Goal: Task Accomplishment & Management: Complete application form

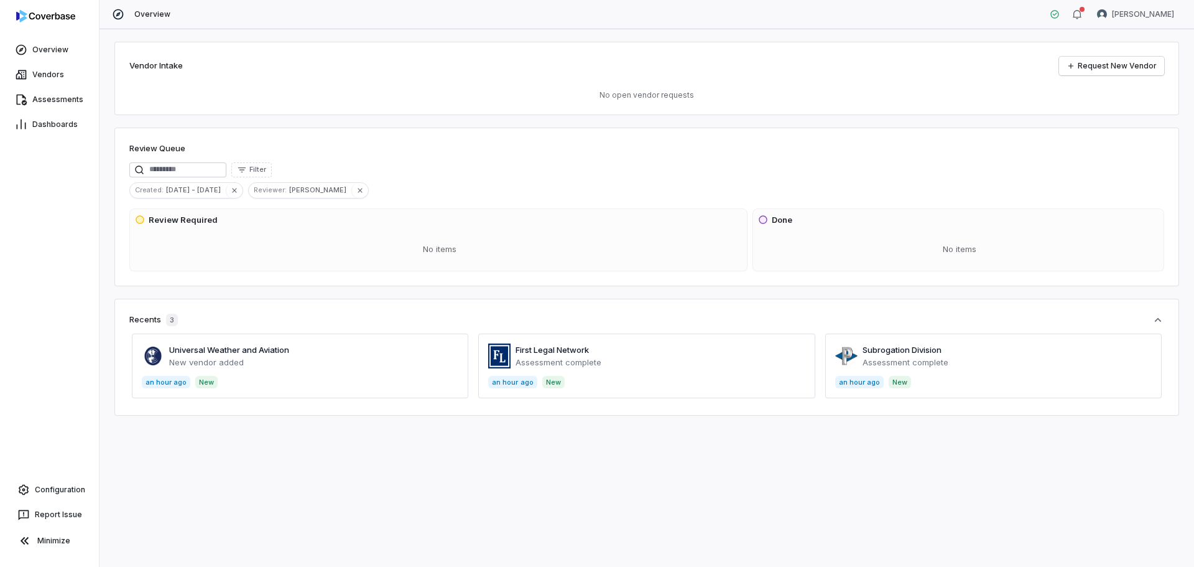
click at [923, 356] on span at bounding box center [994, 365] width 337 height 65
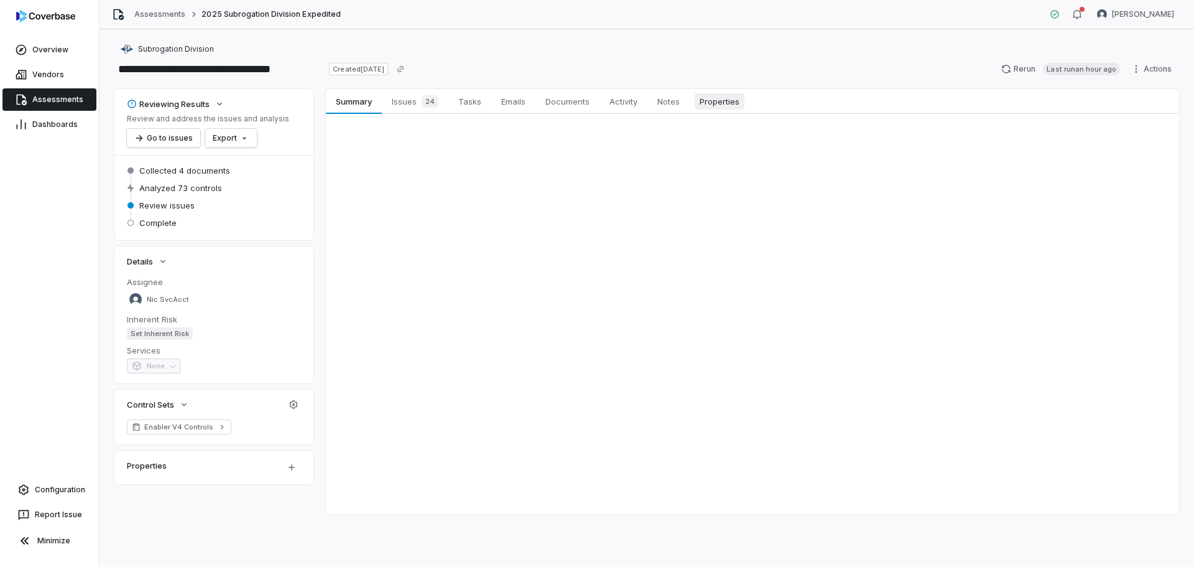
click at [719, 104] on span "Properties" at bounding box center [720, 101] width 50 height 16
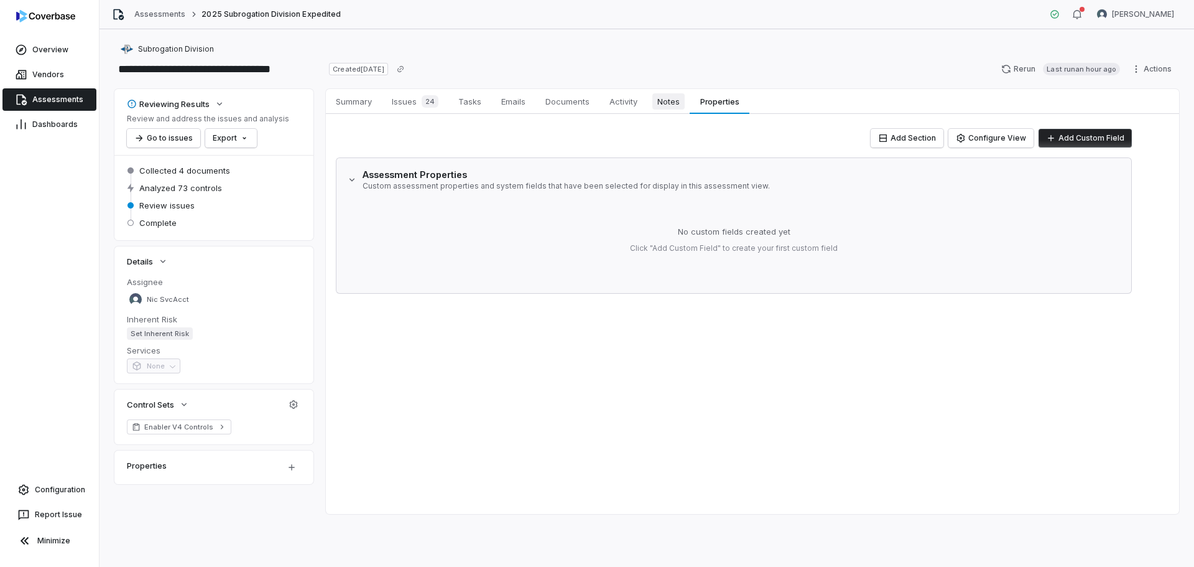
click at [661, 105] on span "Notes" at bounding box center [669, 101] width 32 height 16
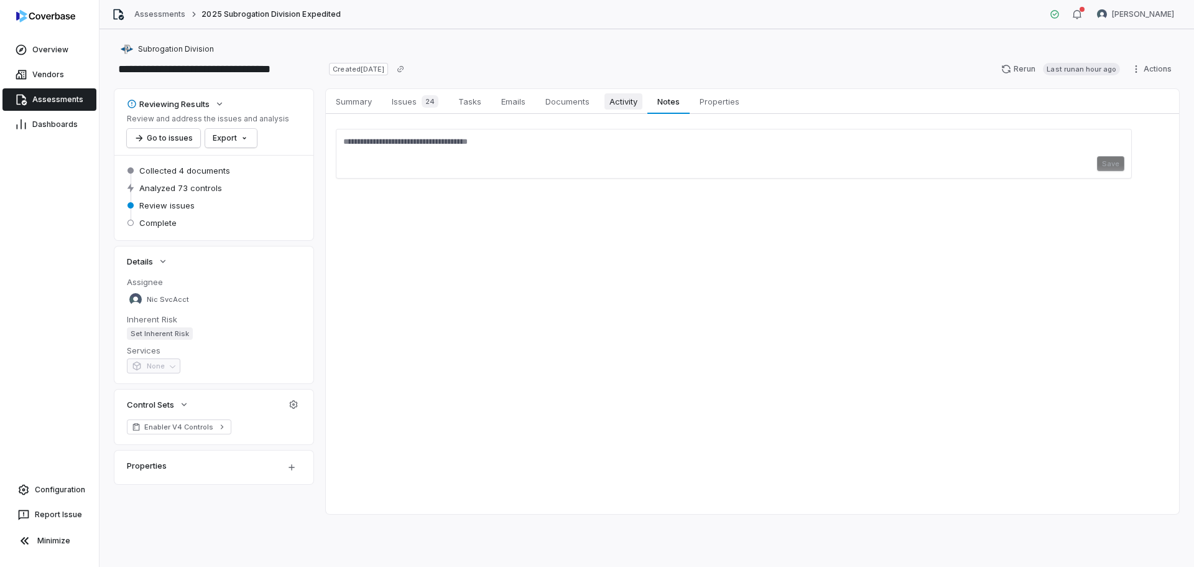
click at [623, 109] on span "Activity" at bounding box center [624, 101] width 38 height 16
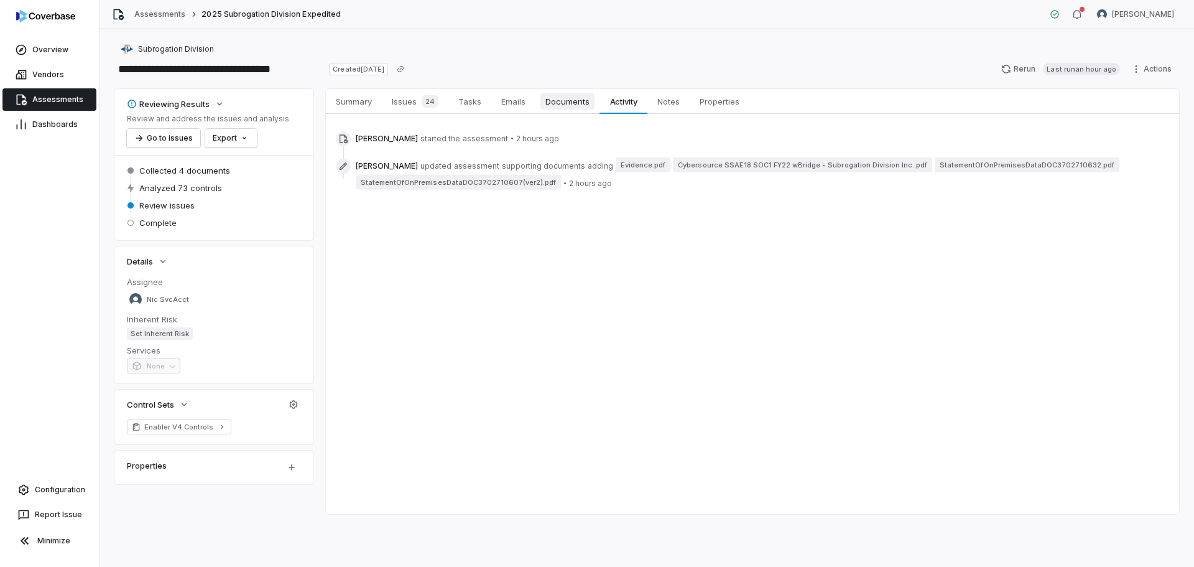
click at [569, 98] on span "Documents" at bounding box center [568, 101] width 54 height 16
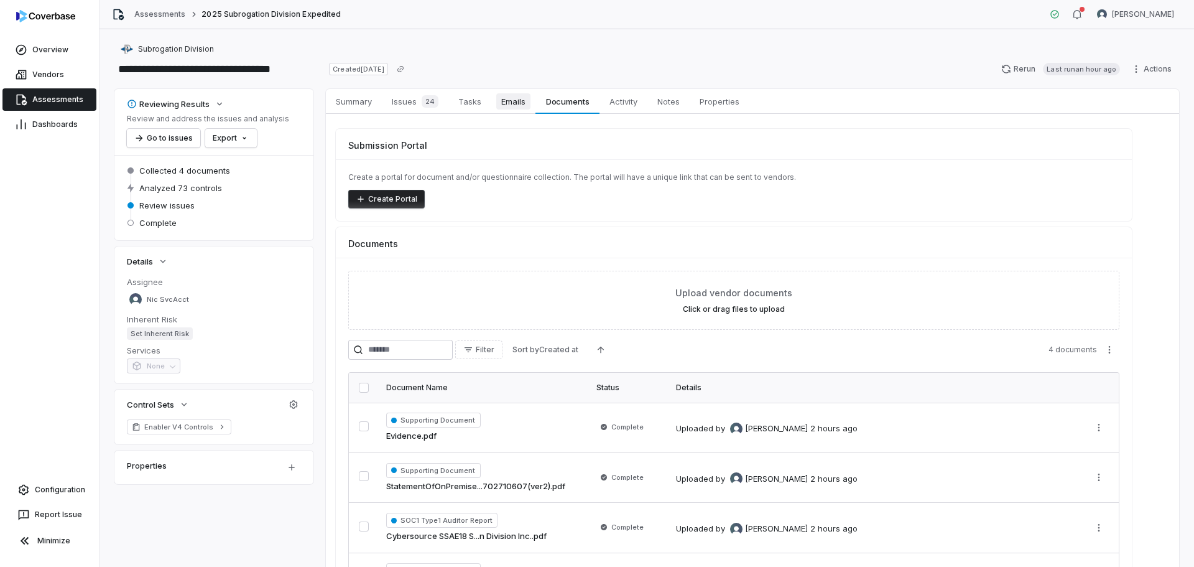
click at [521, 98] on span "Emails" at bounding box center [513, 101] width 34 height 16
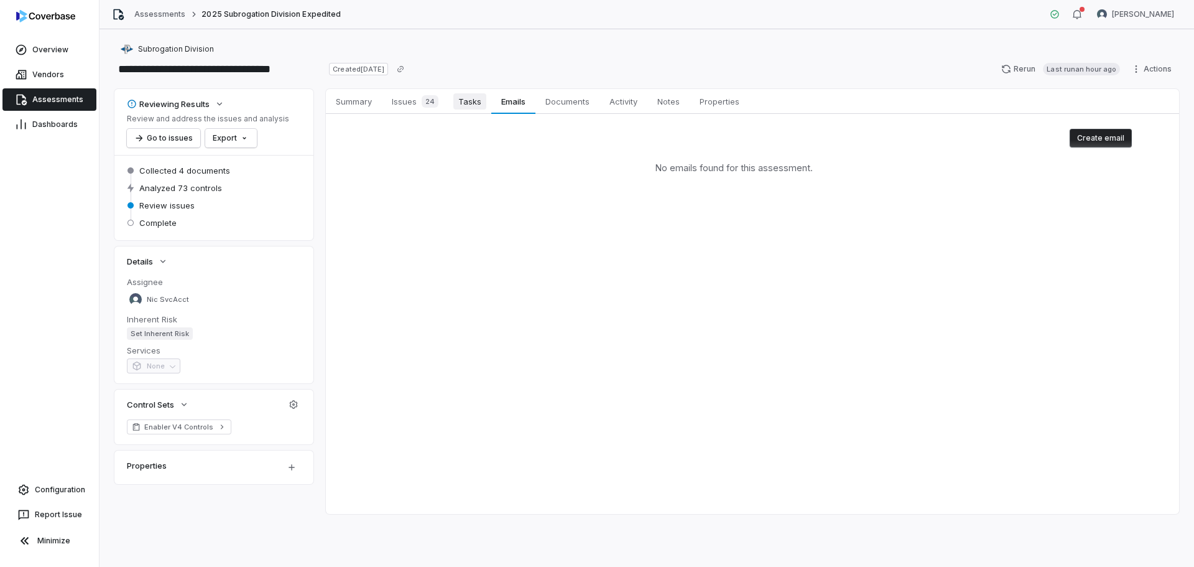
click at [473, 101] on span "Tasks" at bounding box center [470, 101] width 33 height 16
click at [421, 106] on div "24" at bounding box center [428, 101] width 22 height 12
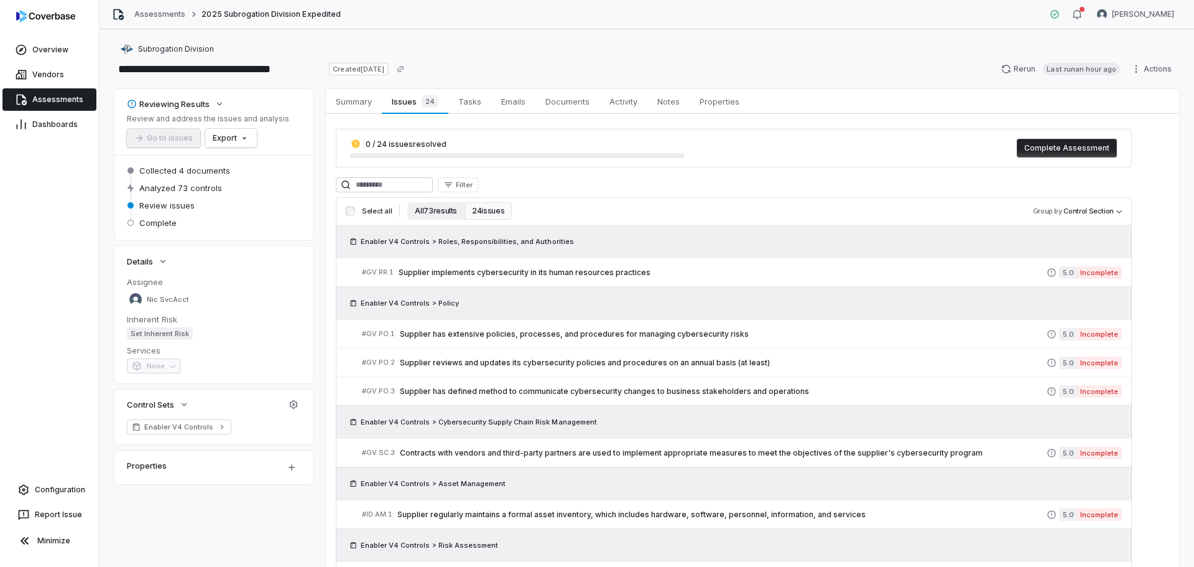
click at [439, 214] on button "All 73 results" at bounding box center [435, 210] width 57 height 17
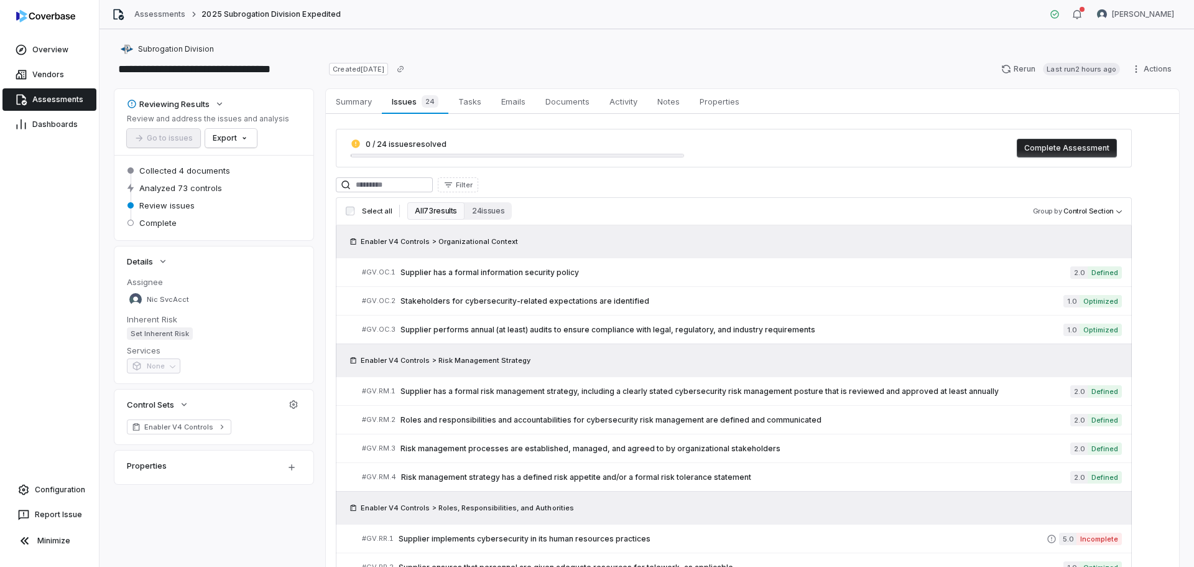
click at [44, 95] on span "Assessments" at bounding box center [57, 100] width 51 height 10
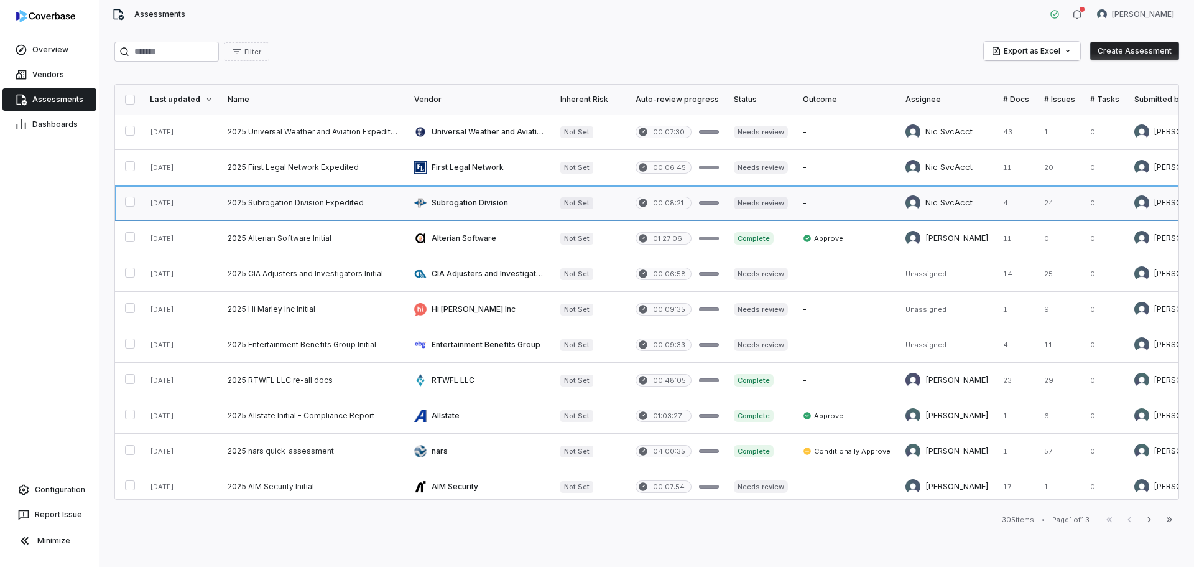
drag, startPoint x: 310, startPoint y: 199, endPoint x: 266, endPoint y: 202, distance: 44.2
click at [266, 202] on link at bounding box center [313, 202] width 187 height 35
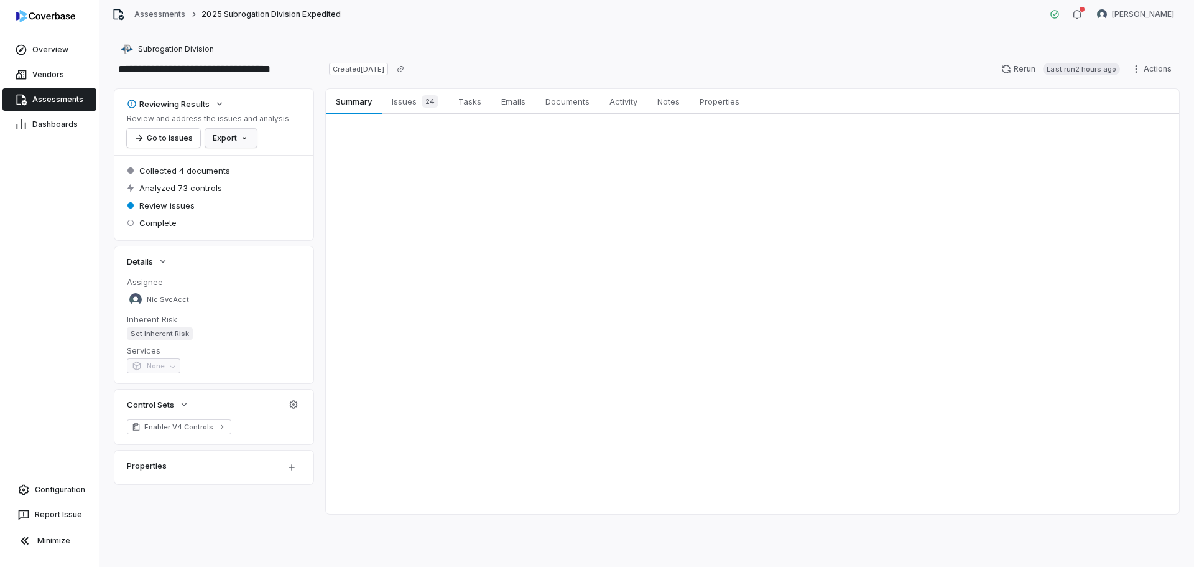
click at [238, 134] on html "**********" at bounding box center [597, 283] width 1194 height 567
click at [259, 163] on div "Export as PDF" at bounding box center [252, 165] width 88 height 20
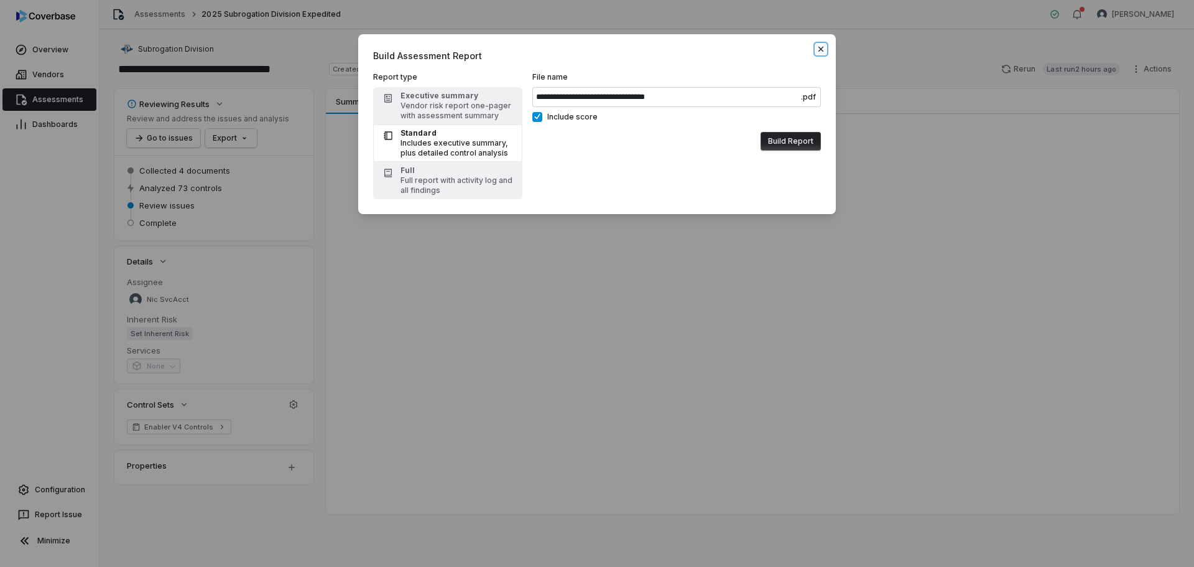
click at [822, 52] on icon "button" at bounding box center [821, 49] width 10 height 10
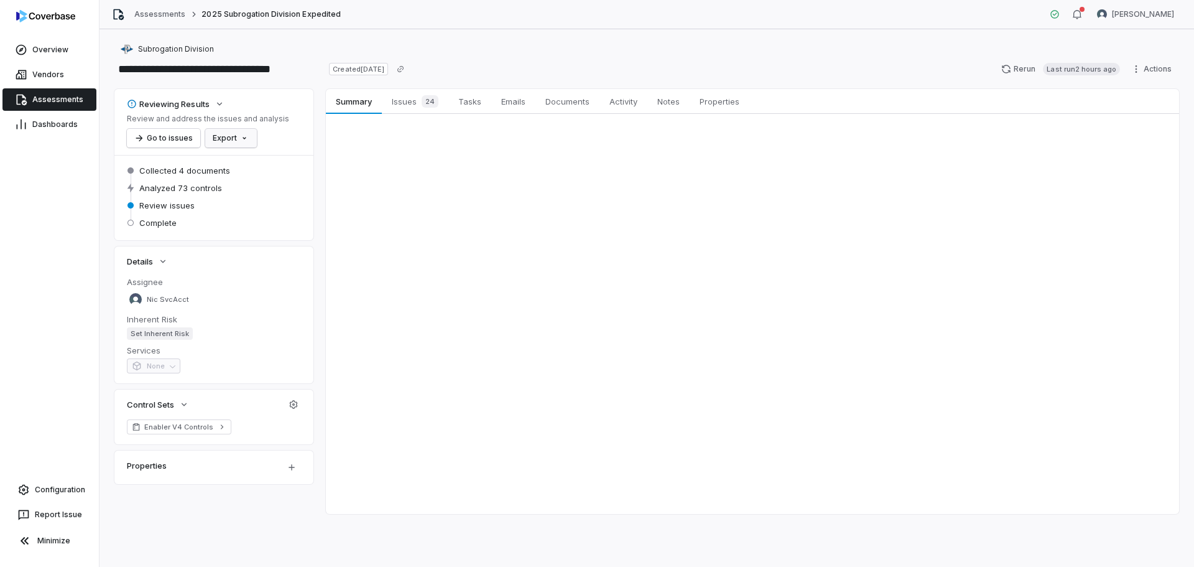
click at [232, 136] on html "**********" at bounding box center [597, 283] width 1194 height 567
click at [246, 181] on div "Export as Excel" at bounding box center [252, 185] width 88 height 20
click at [417, 108] on span "Issues 24" at bounding box center [415, 101] width 57 height 17
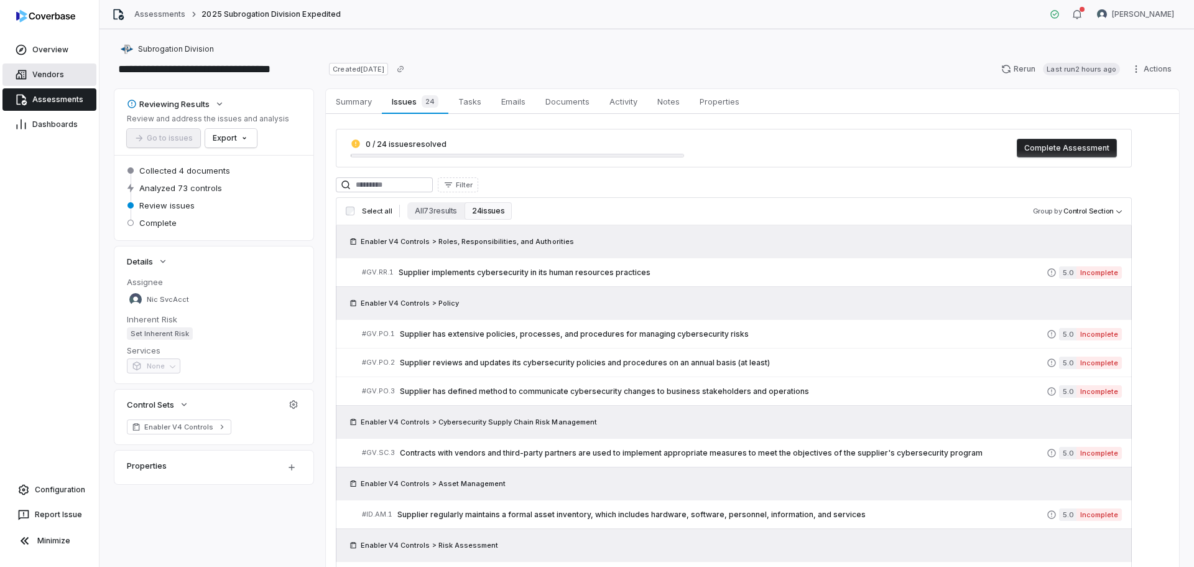
click at [34, 73] on span "Vendors" at bounding box center [48, 75] width 32 height 10
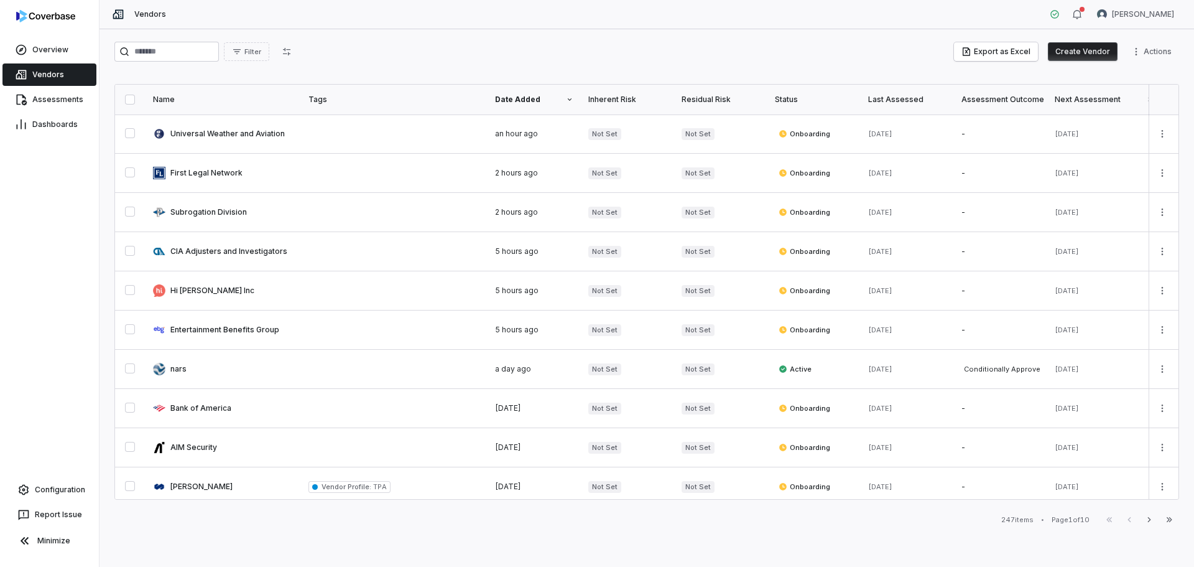
click at [1091, 46] on button "Create Vendor" at bounding box center [1083, 51] width 70 height 19
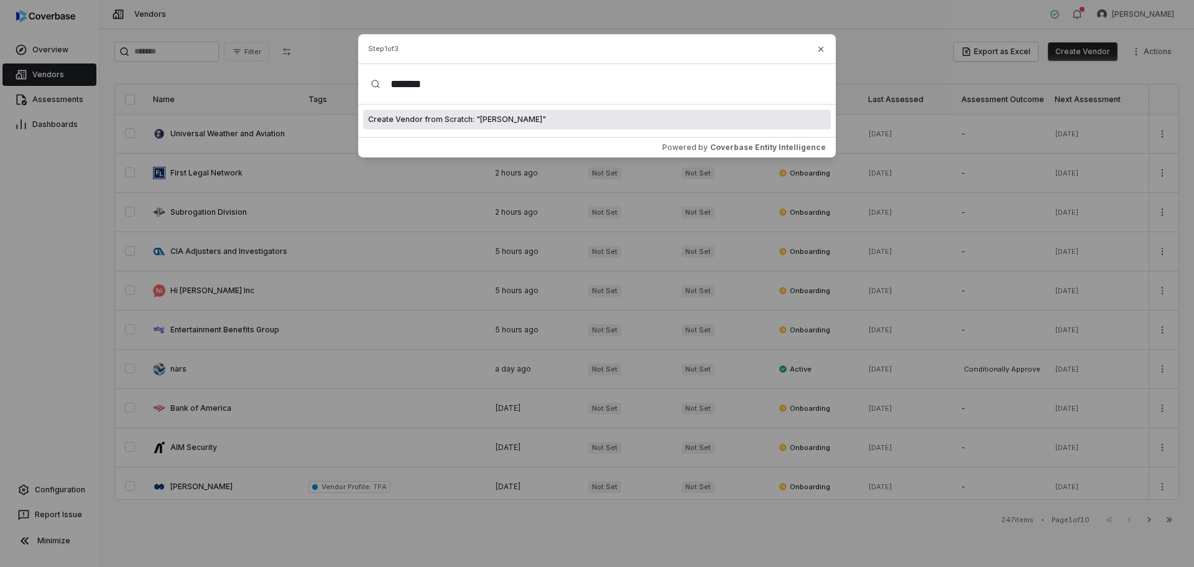
click at [512, 74] on input "******" at bounding box center [602, 84] width 443 height 40
type input "**********"
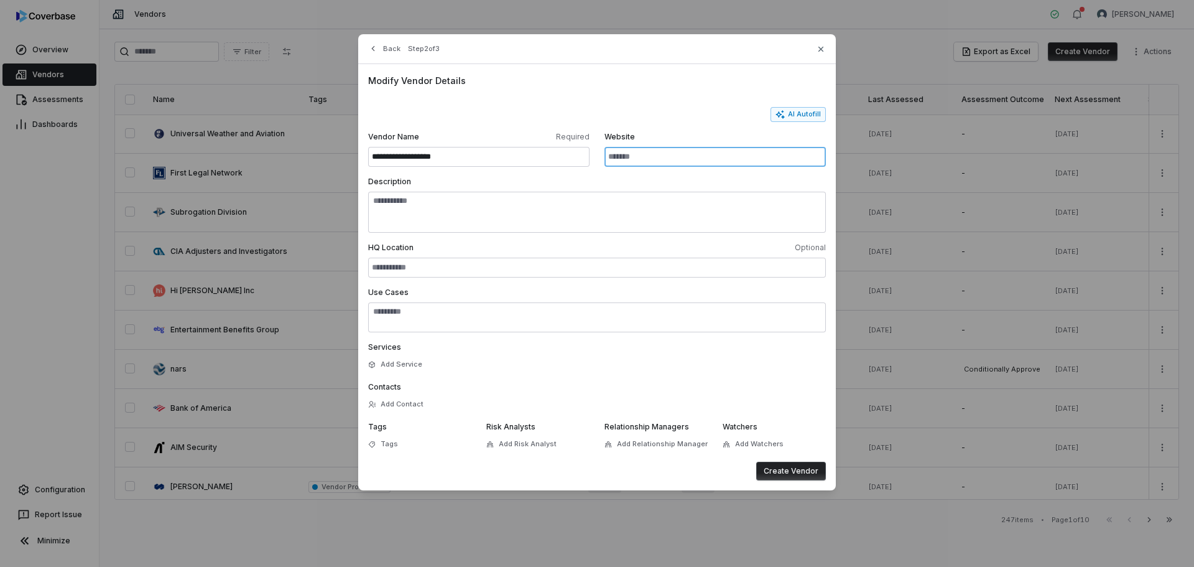
click at [645, 159] on input "Website" at bounding box center [715, 157] width 221 height 20
click at [809, 111] on button "AI Autofill" at bounding box center [798, 114] width 55 height 15
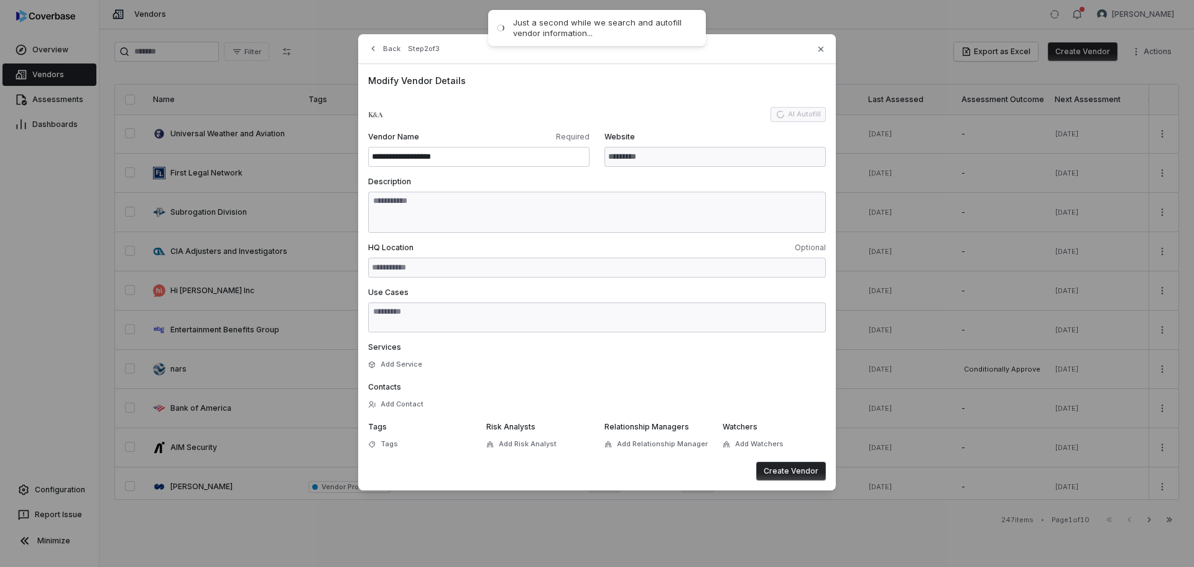
type input "**********"
type textarea "**********"
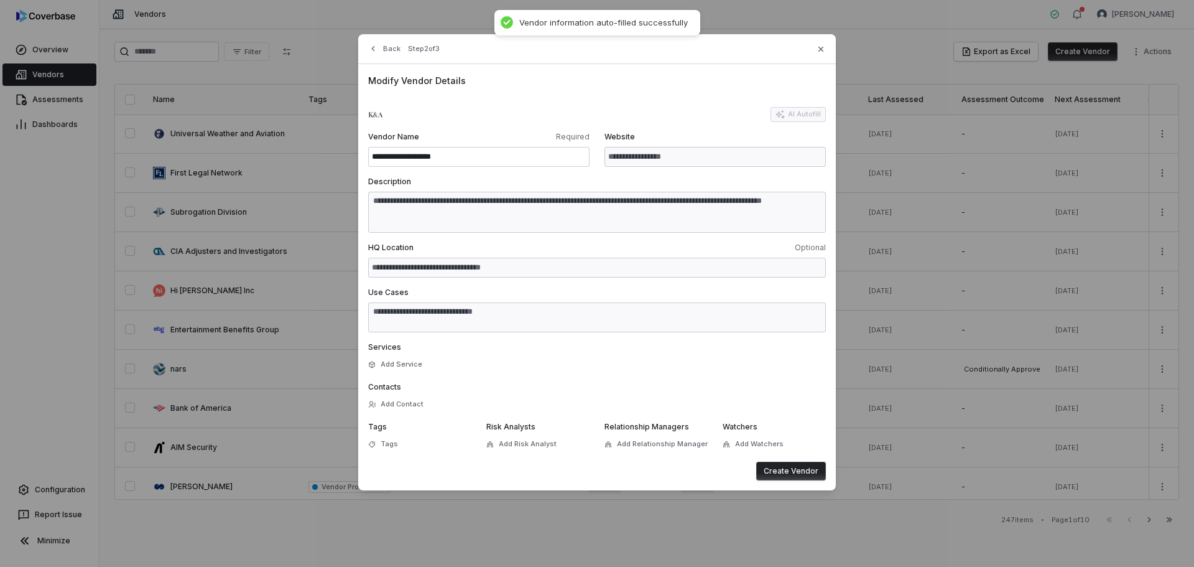
type textarea "**********"
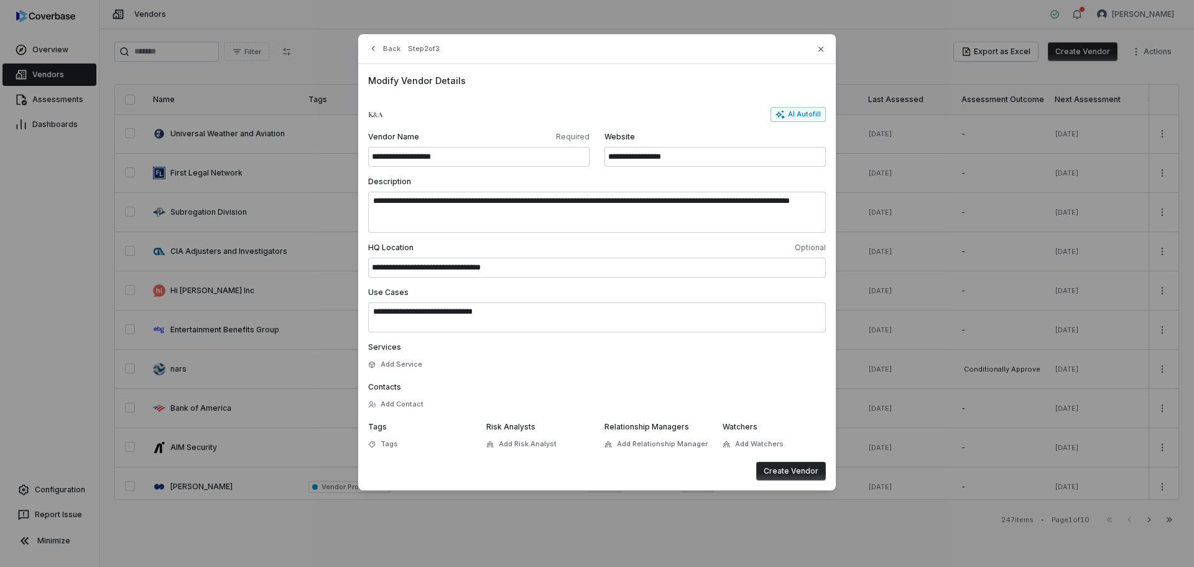
click at [787, 472] on button "Create Vendor" at bounding box center [791, 471] width 70 height 19
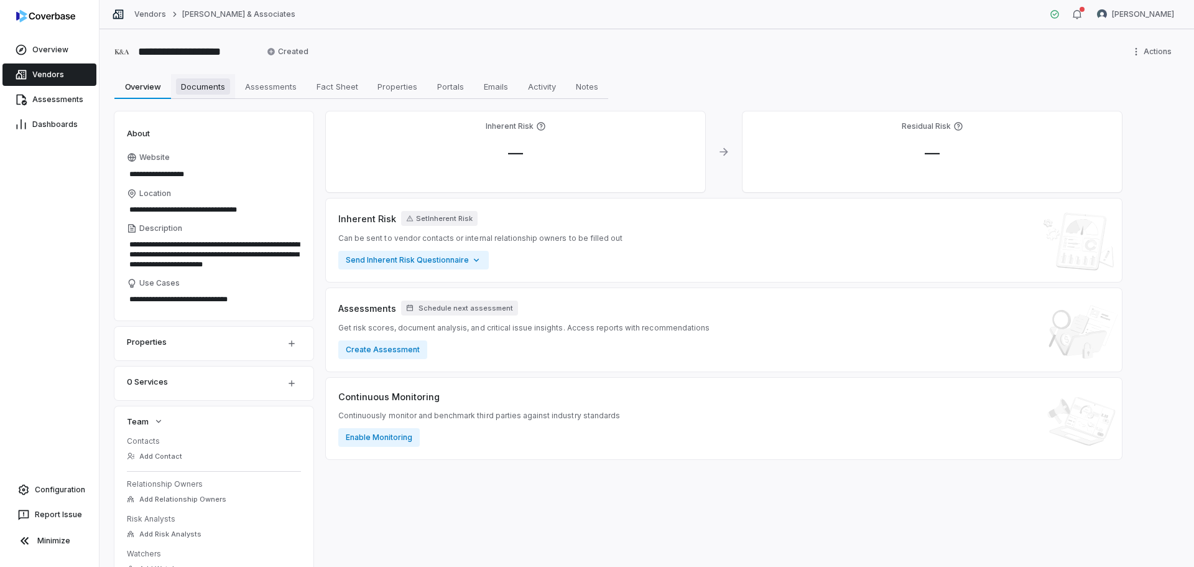
click at [213, 88] on span "Documents" at bounding box center [203, 86] width 54 height 16
type textarea "*"
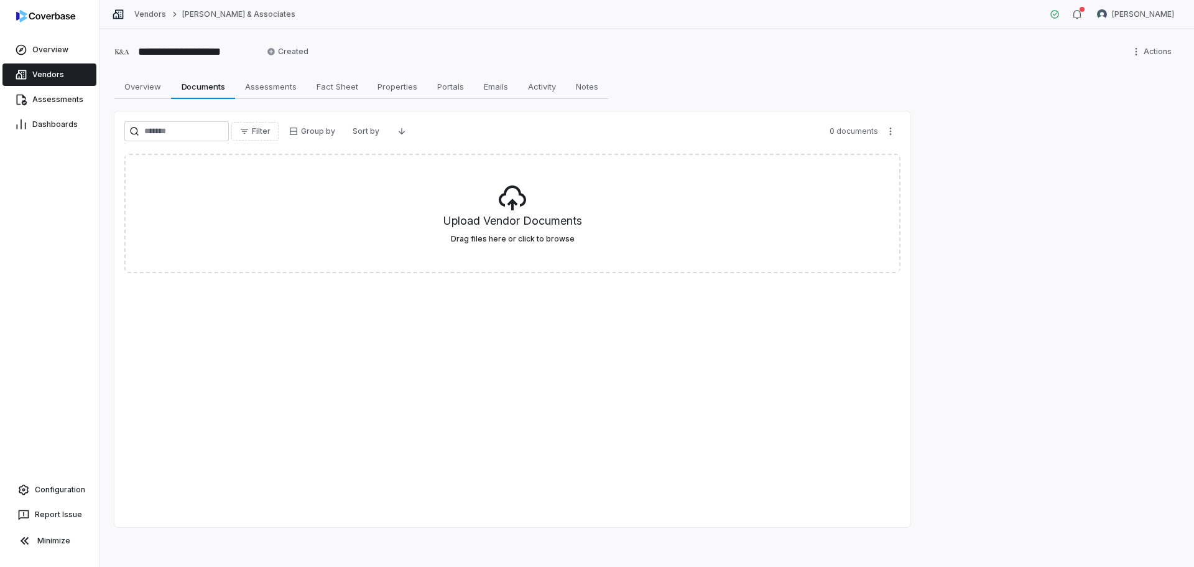
click at [65, 67] on link "Vendors" at bounding box center [49, 74] width 94 height 22
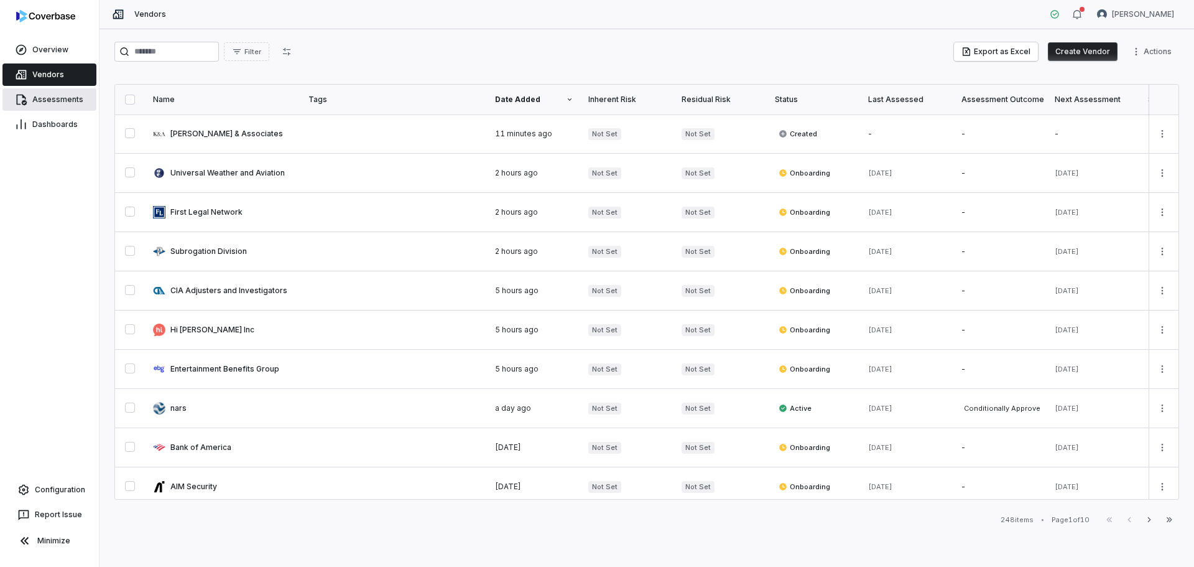
click at [66, 100] on span "Assessments" at bounding box center [57, 100] width 51 height 10
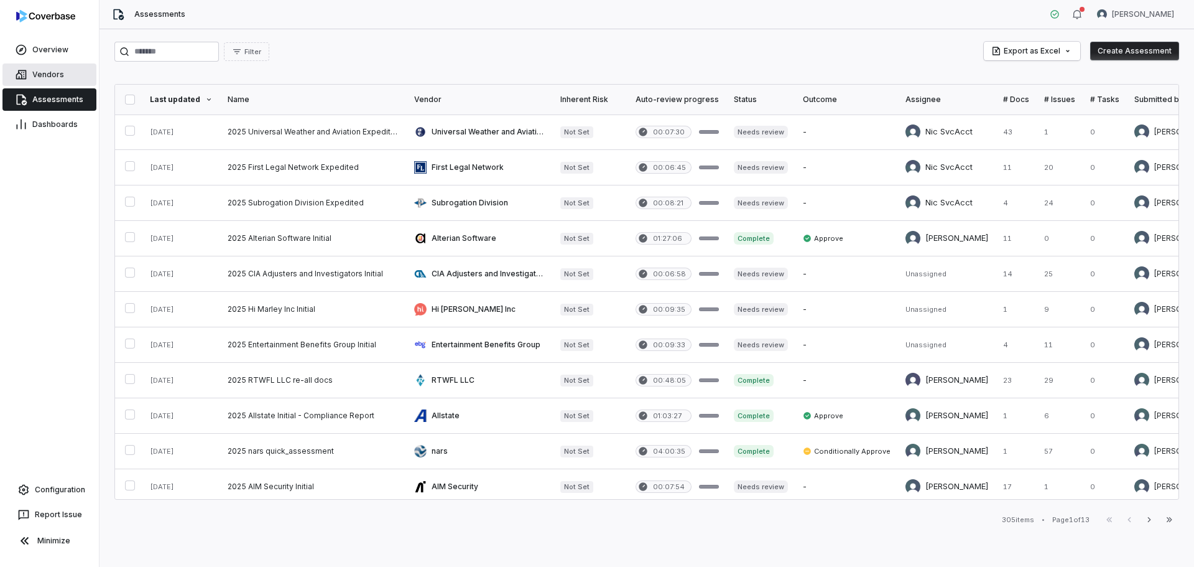
click at [39, 65] on link "Vendors" at bounding box center [49, 74] width 94 height 22
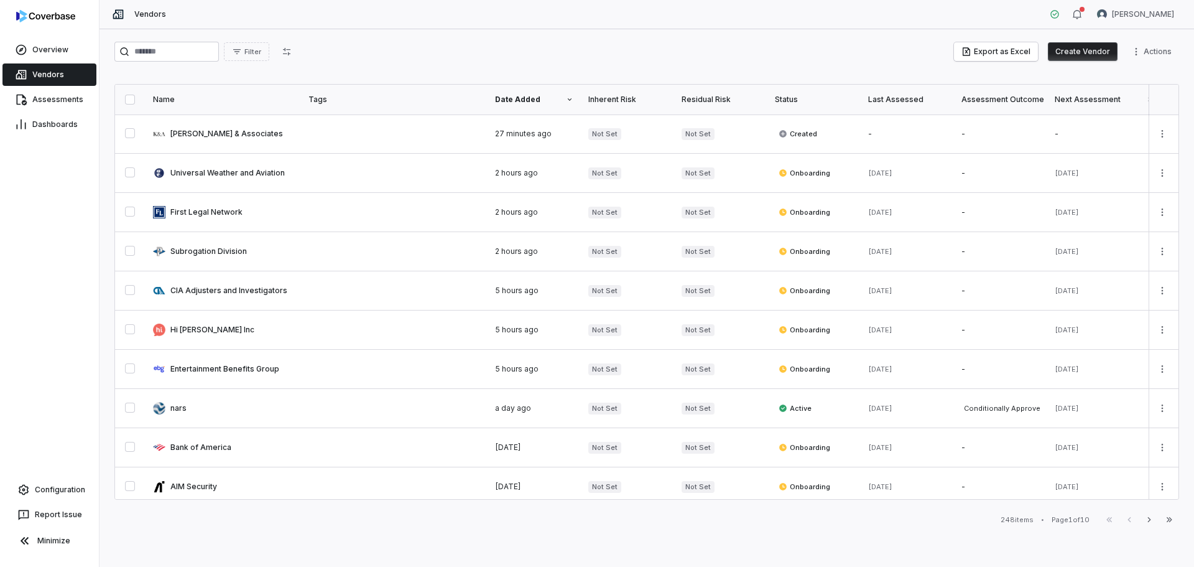
click at [1105, 49] on button "Create Vendor" at bounding box center [1083, 51] width 70 height 19
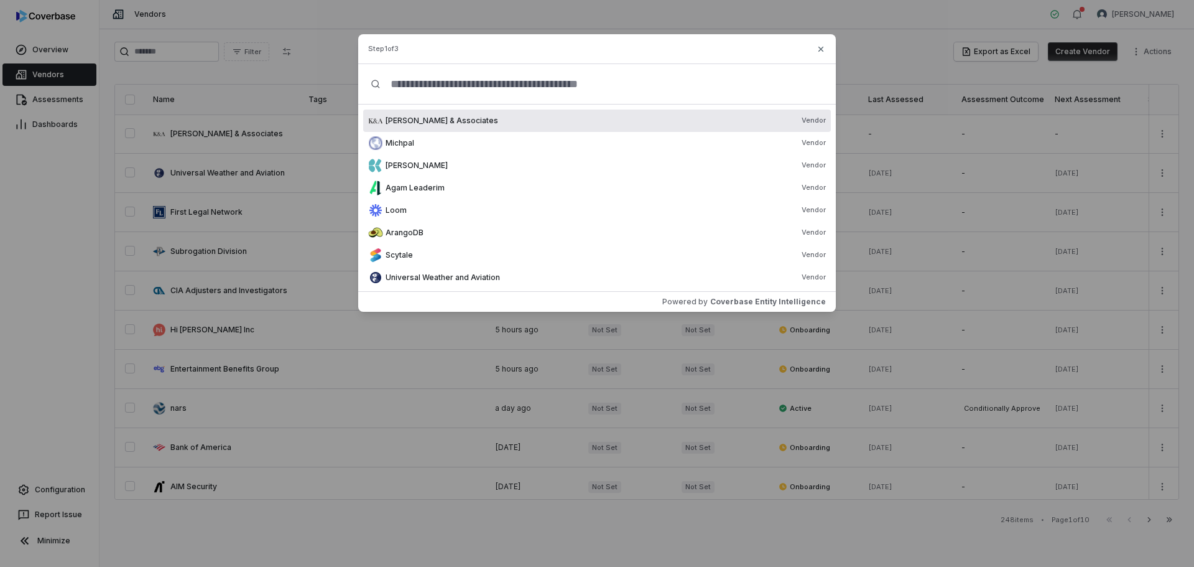
click at [645, 90] on input "text" at bounding box center [602, 84] width 443 height 40
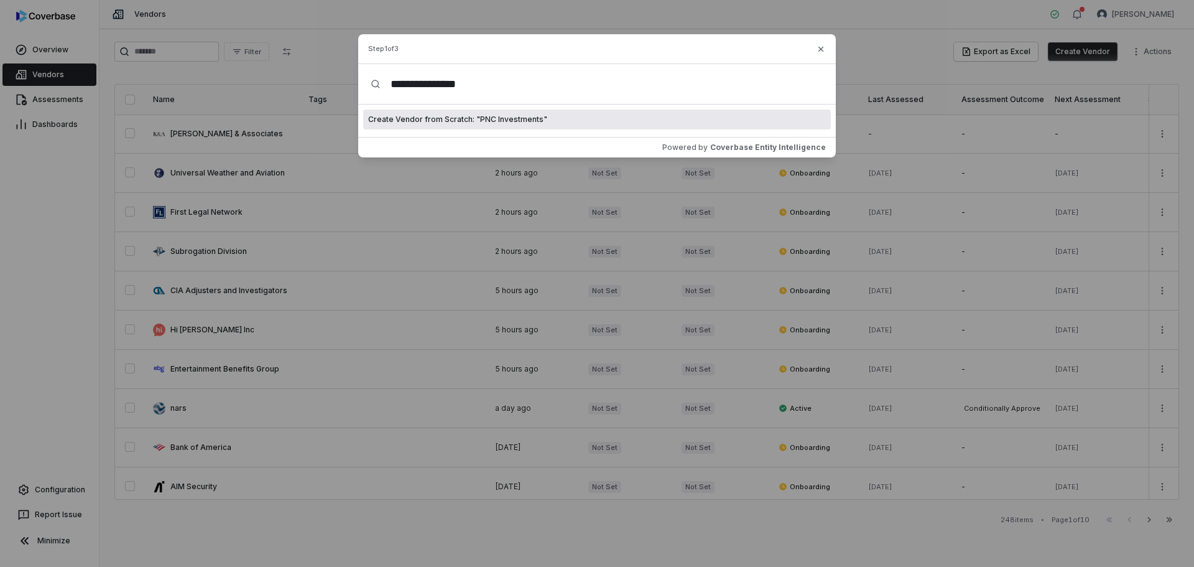
type input "**********"
click at [521, 117] on span "Create Vendor from Scratch: " PNC Investments "" at bounding box center [457, 119] width 179 height 10
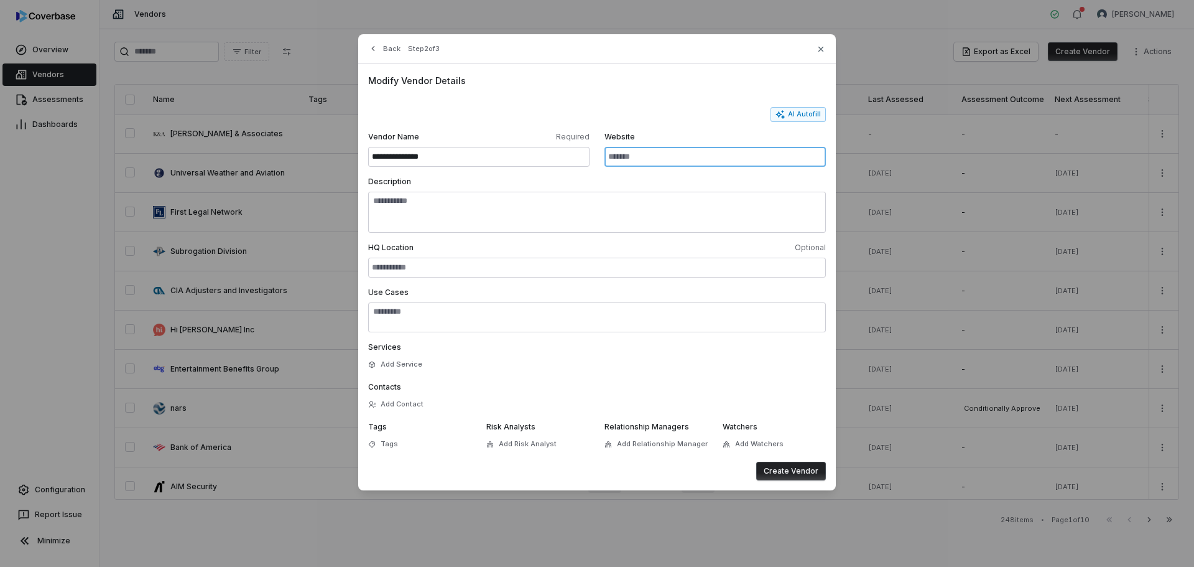
click at [693, 161] on input "Website" at bounding box center [715, 157] width 221 height 20
click at [791, 117] on button "AI Autofill" at bounding box center [798, 114] width 55 height 15
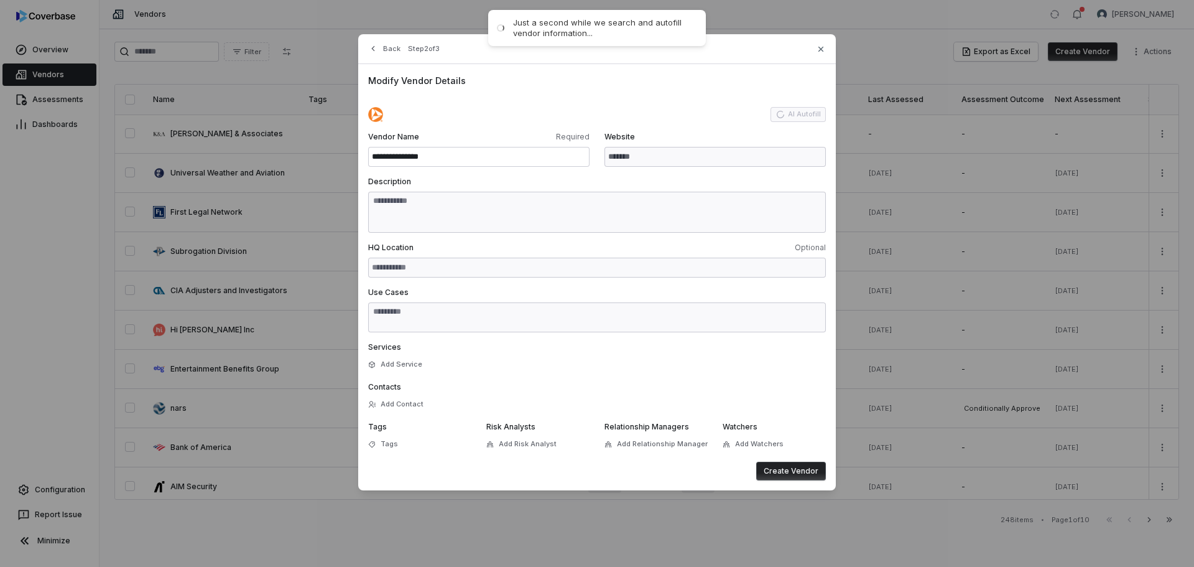
type input "**********"
type textarea "**********"
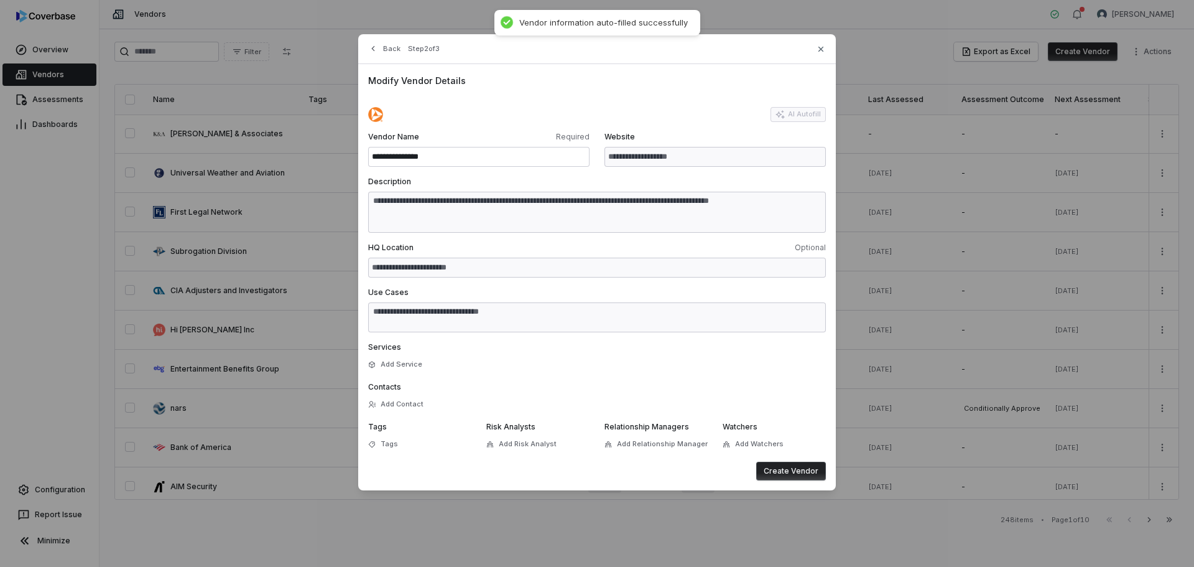
type textarea "**********"
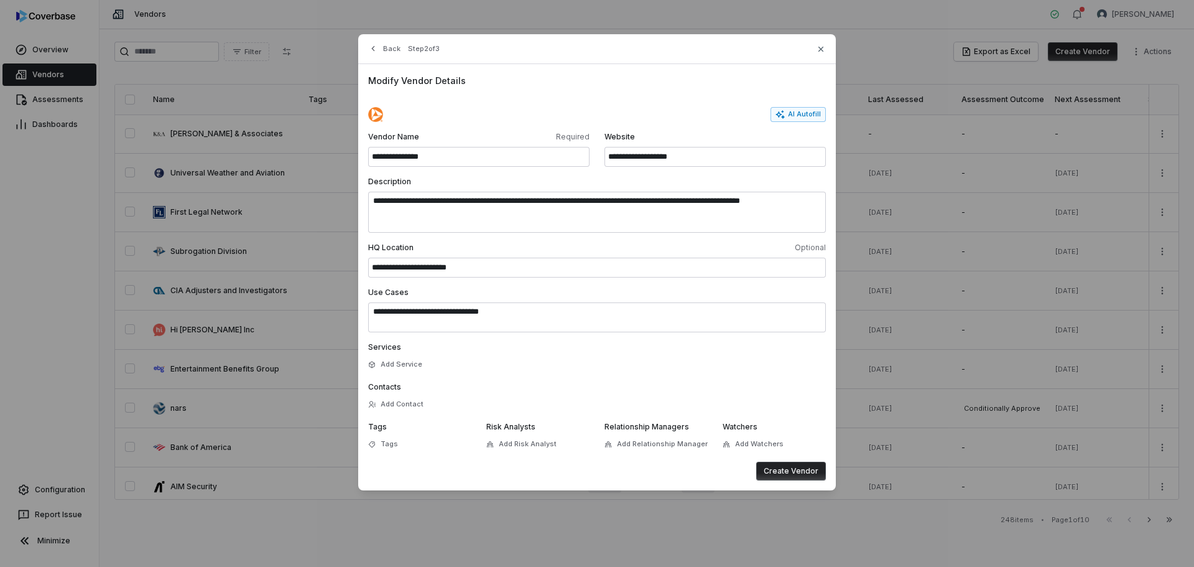
click at [791, 470] on button "Create Vendor" at bounding box center [791, 471] width 70 height 19
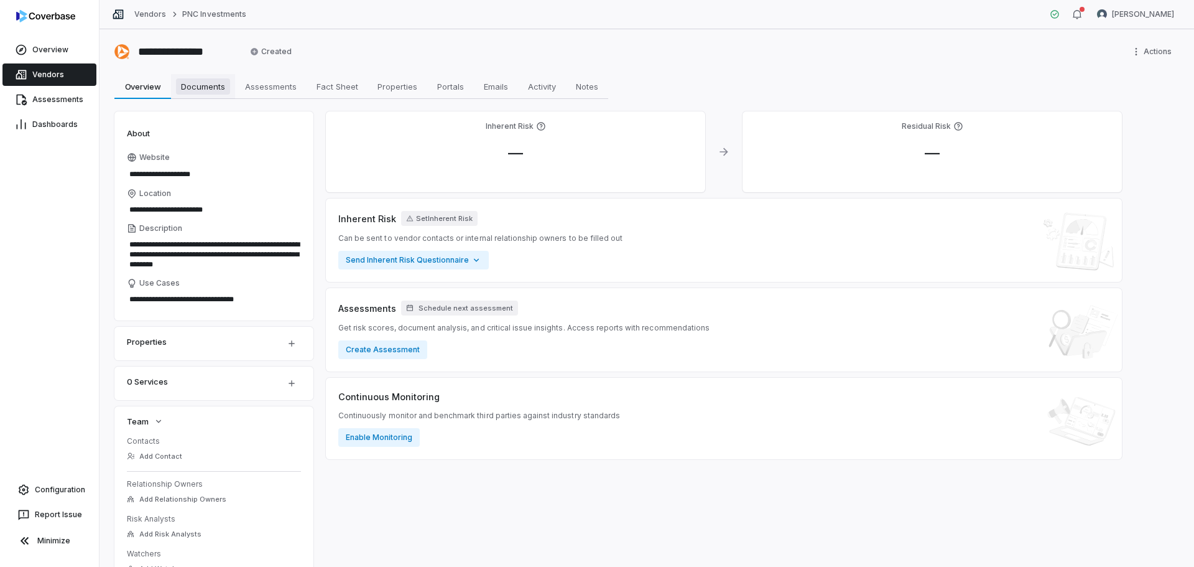
click at [192, 79] on span "Documents" at bounding box center [203, 86] width 54 height 16
type textarea "*"
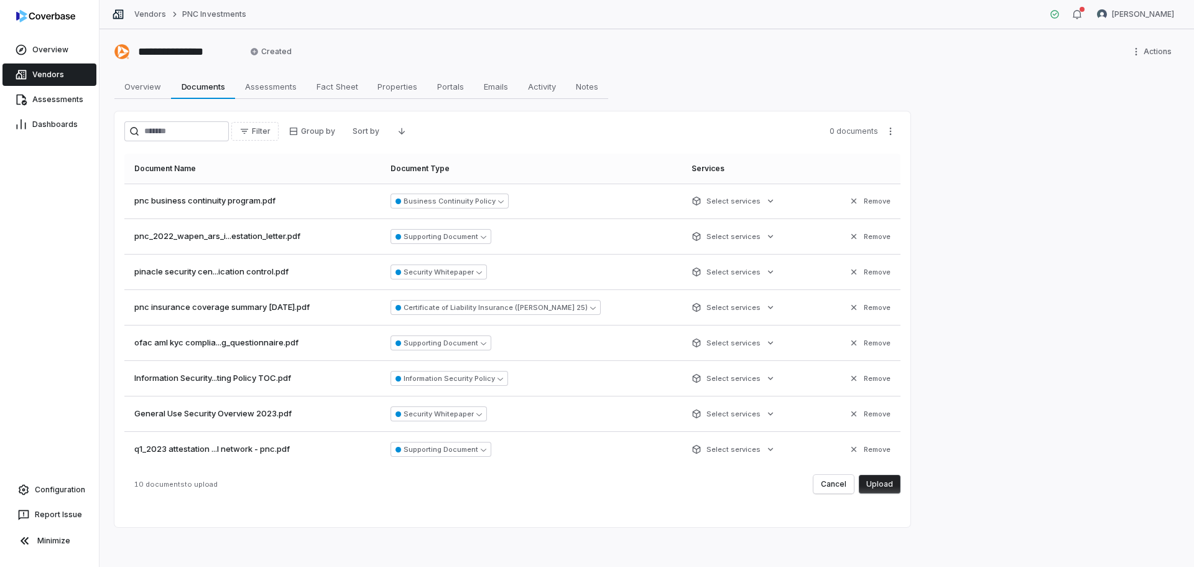
click at [879, 477] on button "Upload" at bounding box center [880, 484] width 42 height 19
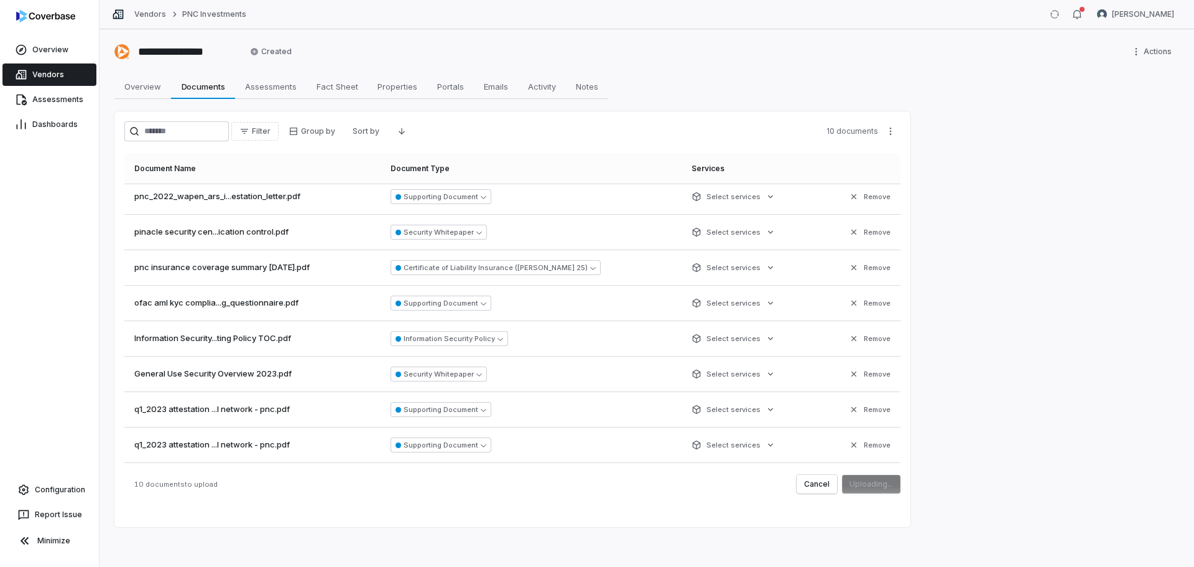
scroll to position [73, 0]
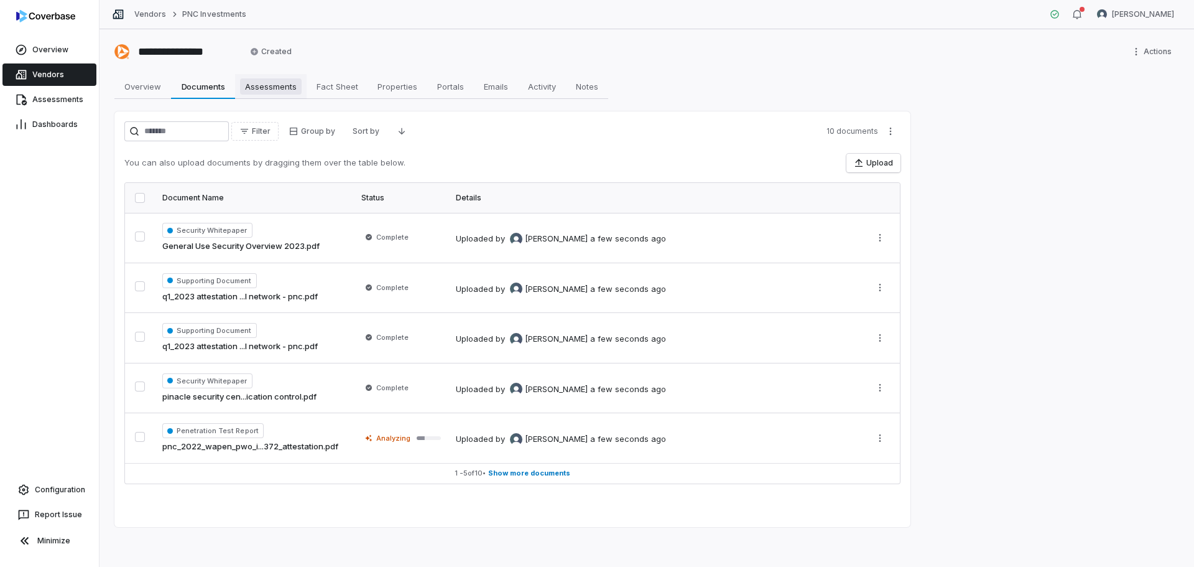
click at [271, 92] on span "Assessments" at bounding box center [271, 86] width 62 height 16
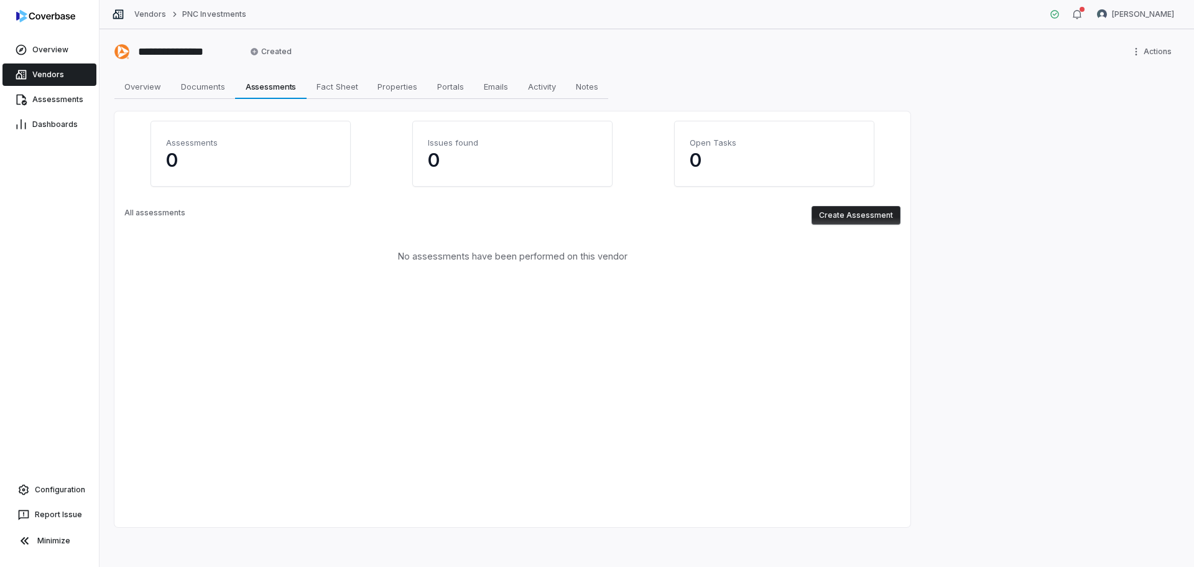
click at [850, 212] on button "Create Assessment" at bounding box center [856, 215] width 89 height 19
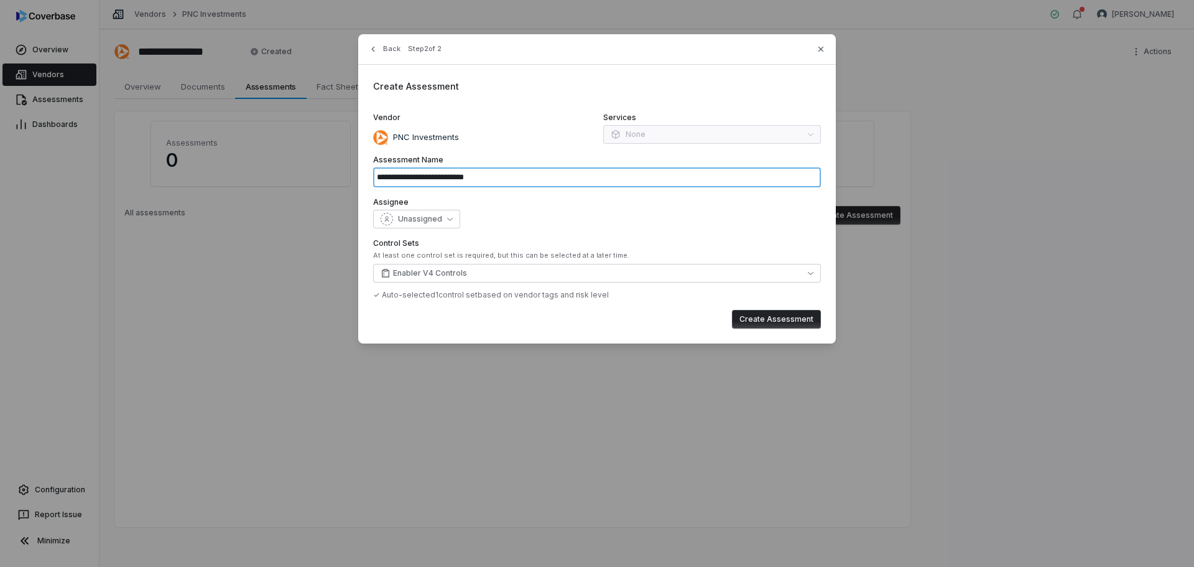
drag, startPoint x: 488, startPoint y: 177, endPoint x: 467, endPoint y: 177, distance: 21.2
click at [467, 177] on input "**********" at bounding box center [597, 177] width 448 height 20
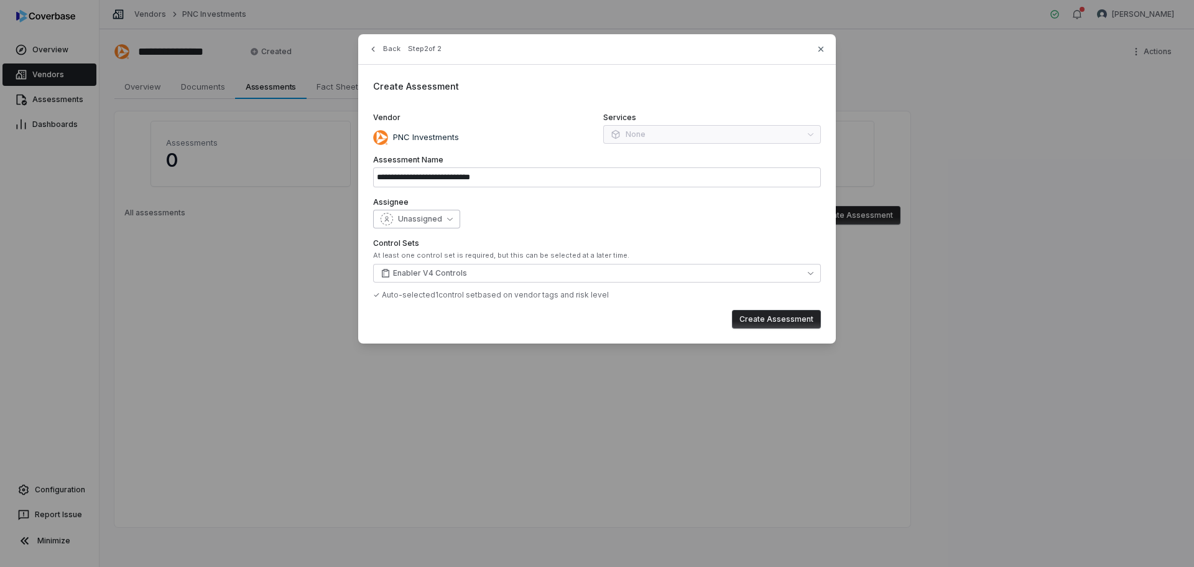
click at [439, 217] on span "Unassigned" at bounding box center [420, 219] width 44 height 10
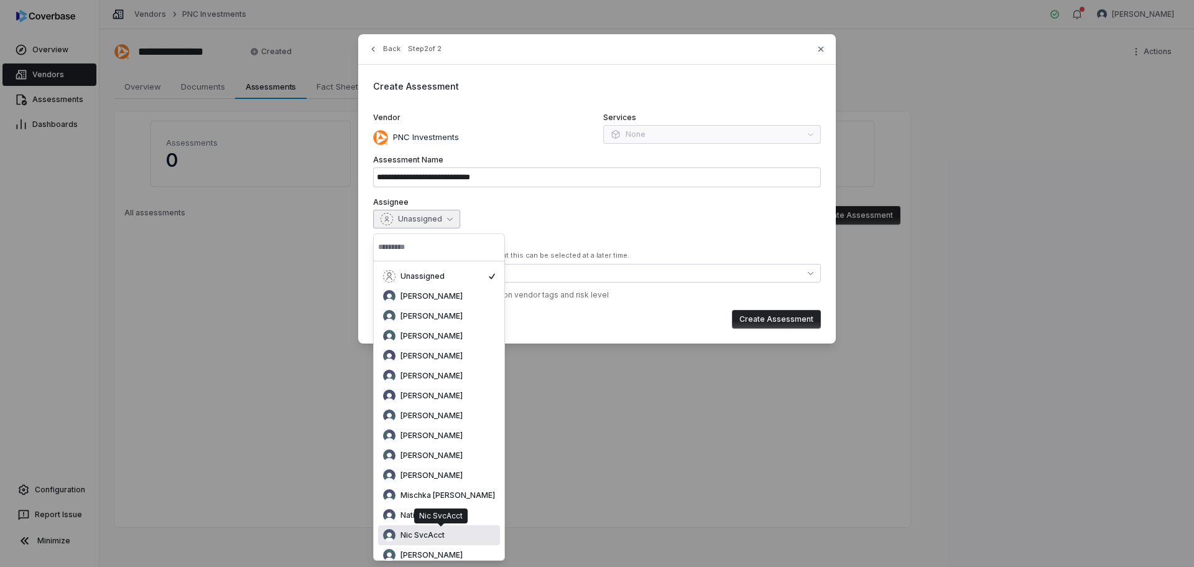
click at [460, 540] on div "Nic SvcAcct" at bounding box center [439, 535] width 112 height 12
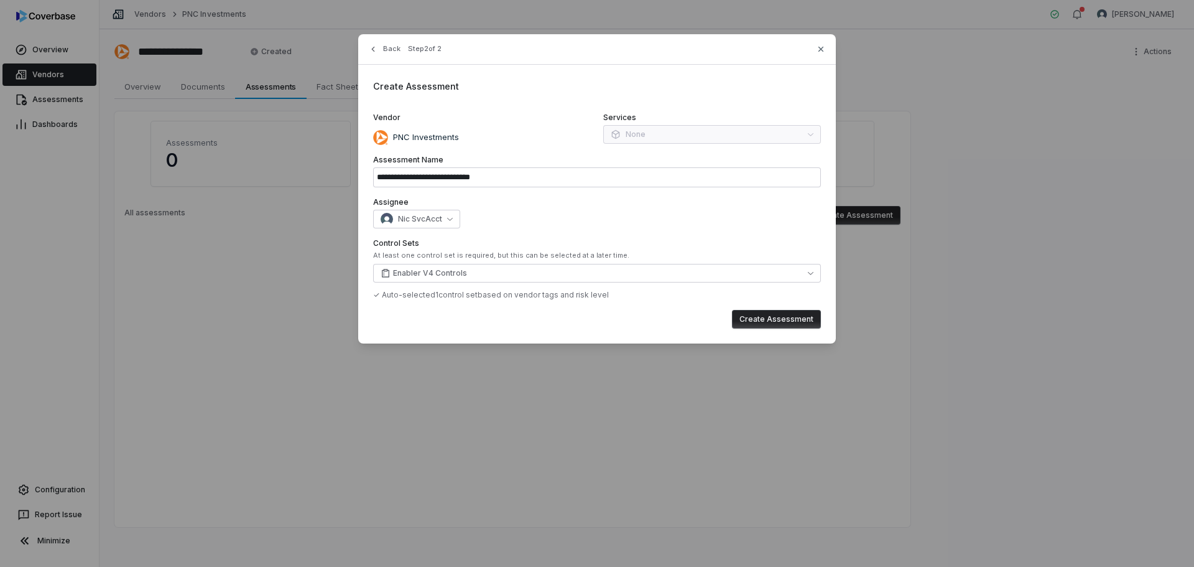
click at [796, 322] on button "Create Assessment" at bounding box center [776, 319] width 89 height 19
type input "**********"
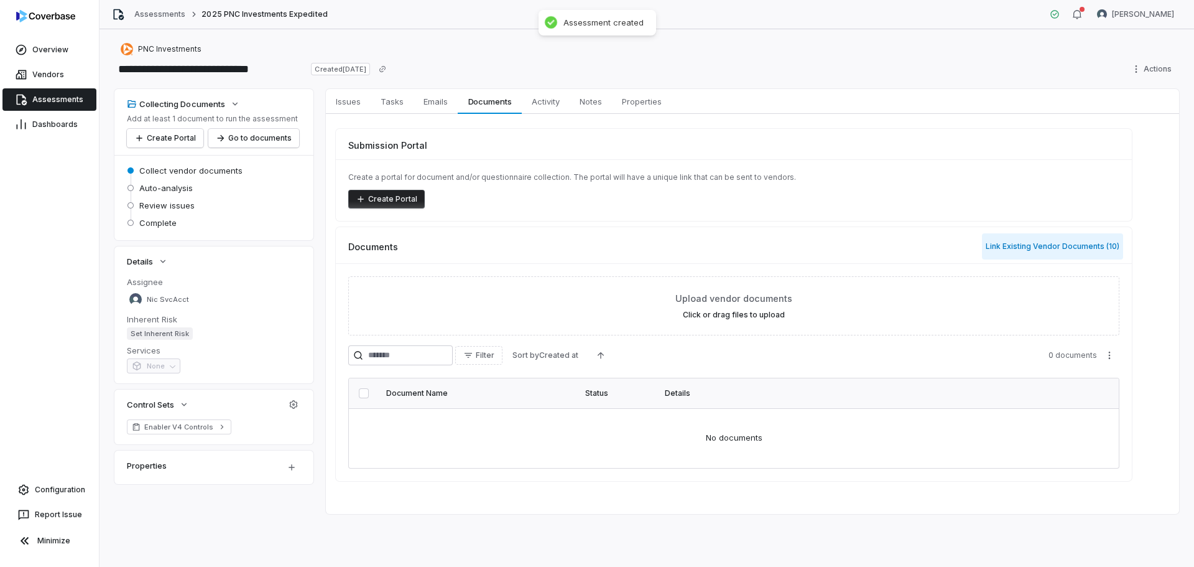
click at [1032, 244] on button "Link Existing Vendor Documents ( 10 )" at bounding box center [1052, 246] width 141 height 26
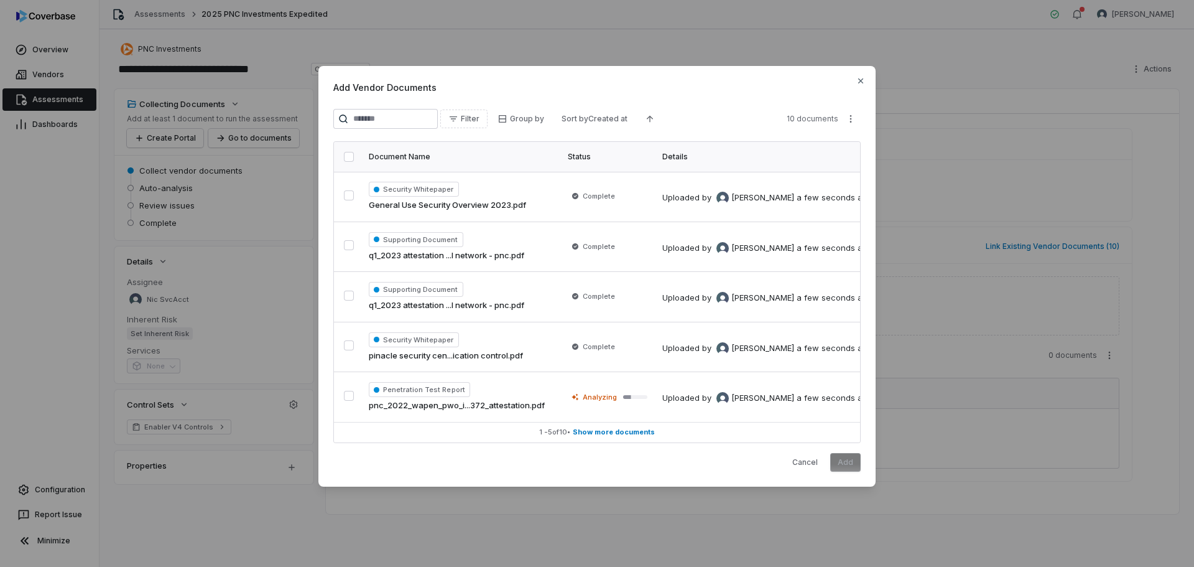
click at [348, 153] on button "button" at bounding box center [349, 157] width 10 height 10
click at [848, 472] on button "Add" at bounding box center [846, 462] width 30 height 19
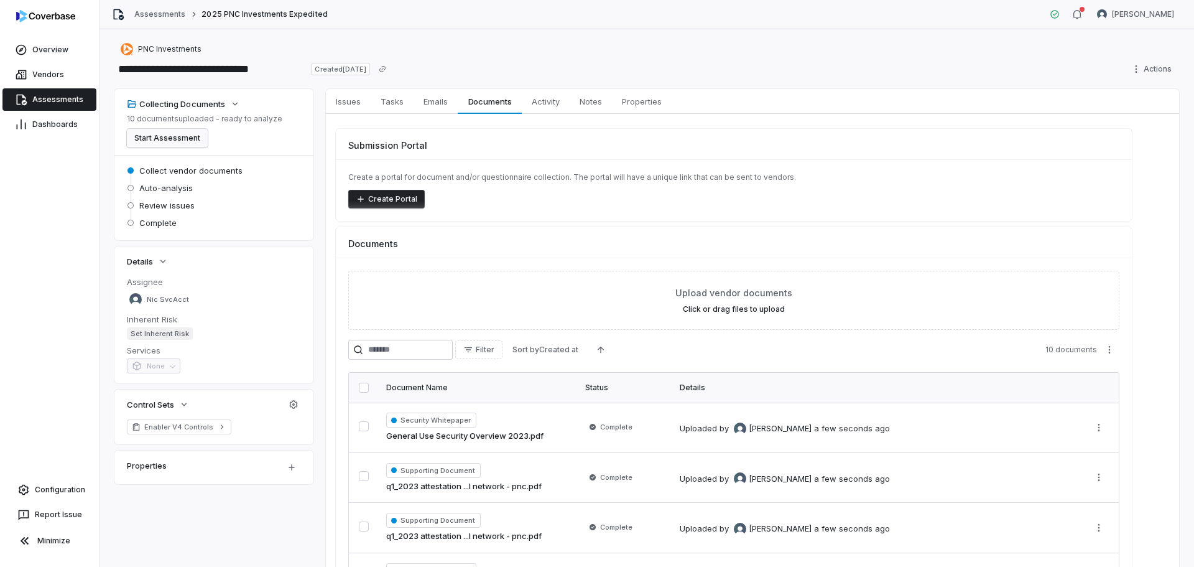
click at [170, 133] on button "Start Assessment" at bounding box center [167, 138] width 81 height 19
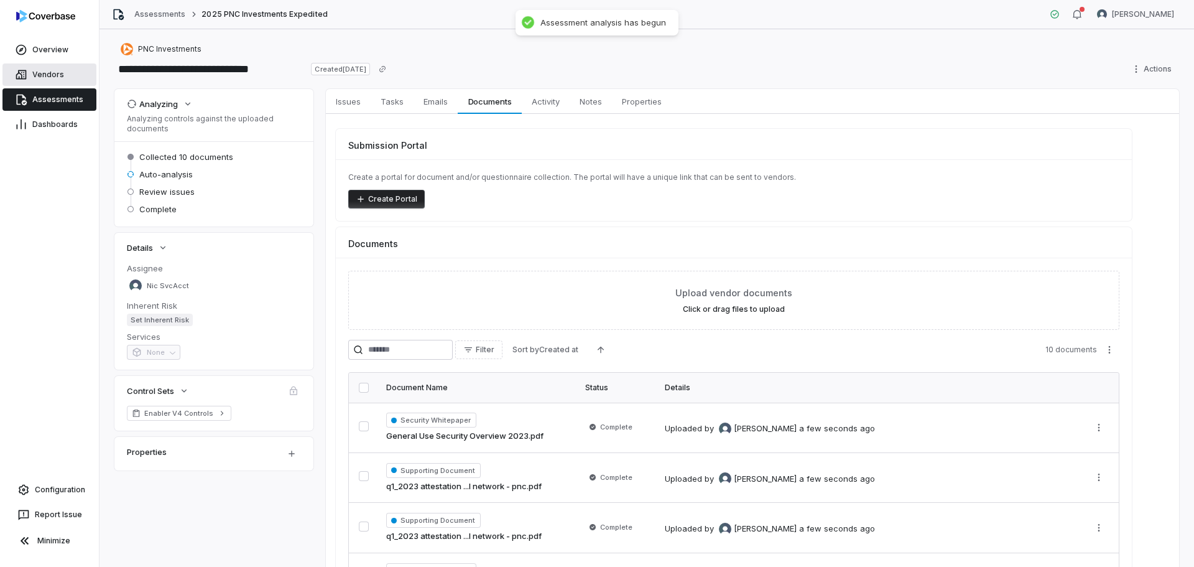
click at [55, 77] on span "Vendors" at bounding box center [48, 75] width 32 height 10
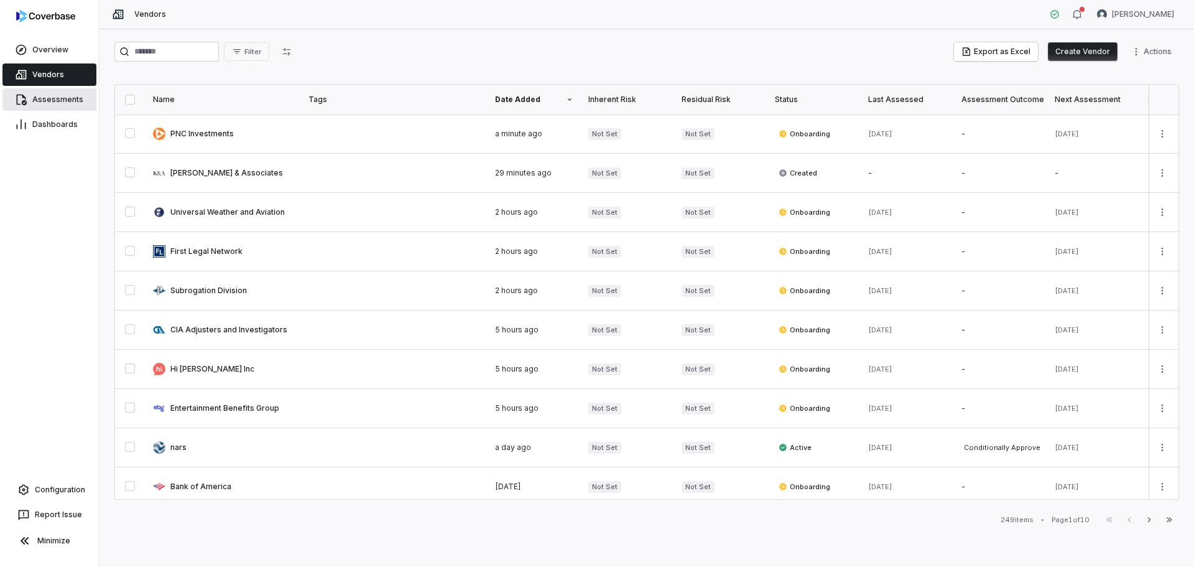
click at [61, 107] on link "Assessments" at bounding box center [49, 99] width 94 height 22
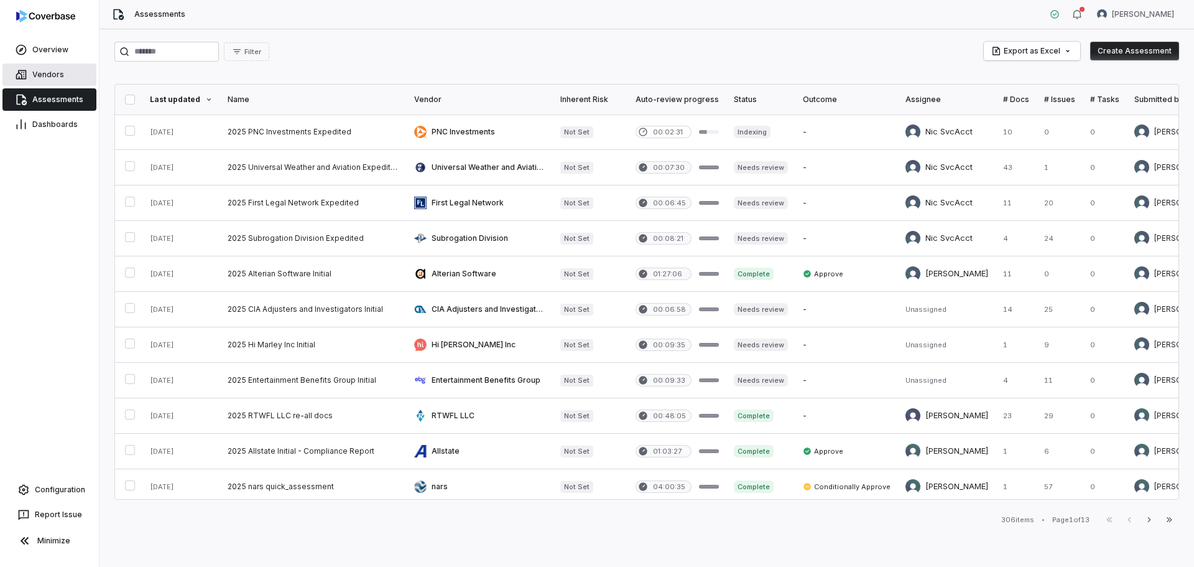
click at [42, 77] on span "Vendors" at bounding box center [48, 75] width 32 height 10
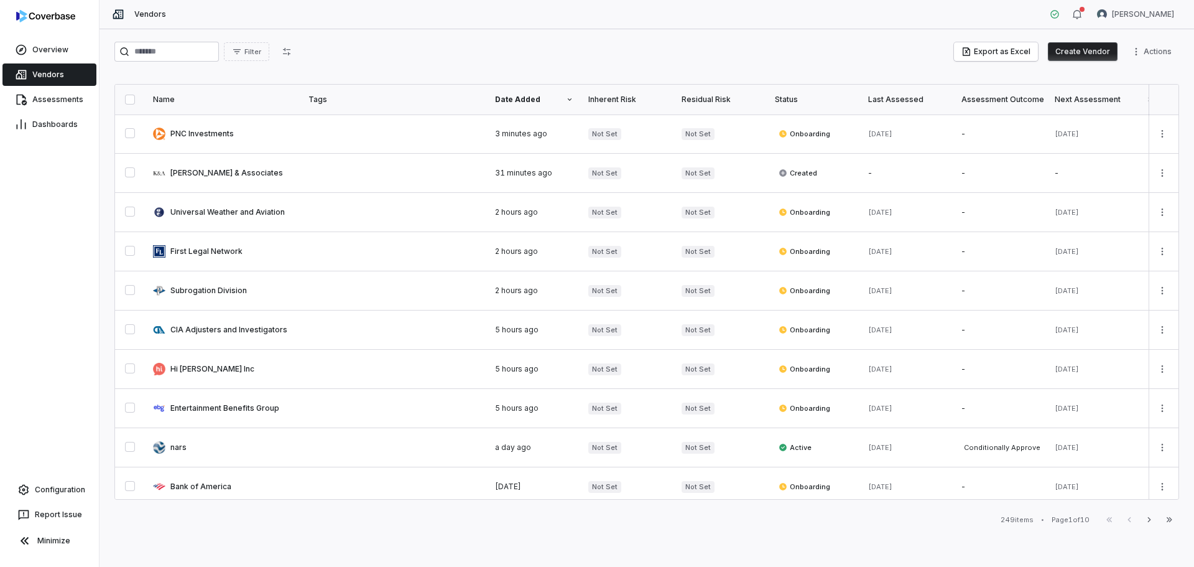
click at [1092, 52] on button "Create Vendor" at bounding box center [1083, 51] width 70 height 19
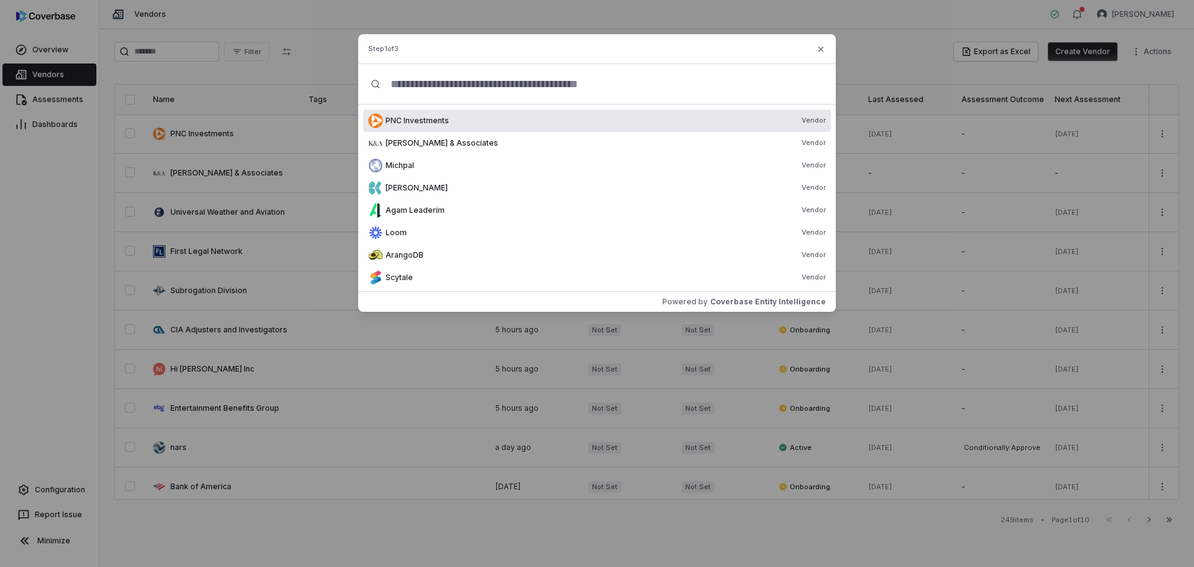
click at [572, 80] on input "text" at bounding box center [602, 84] width 443 height 40
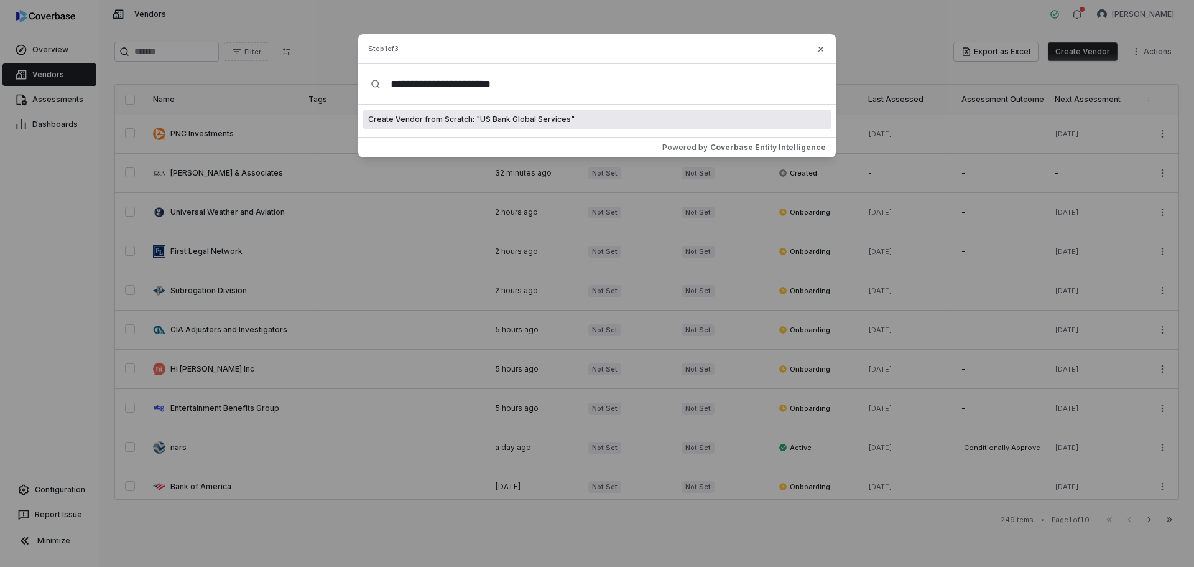
type input "**********"
click at [556, 118] on span "Create Vendor from Scratch: " US Bank Global Services "" at bounding box center [471, 119] width 207 height 10
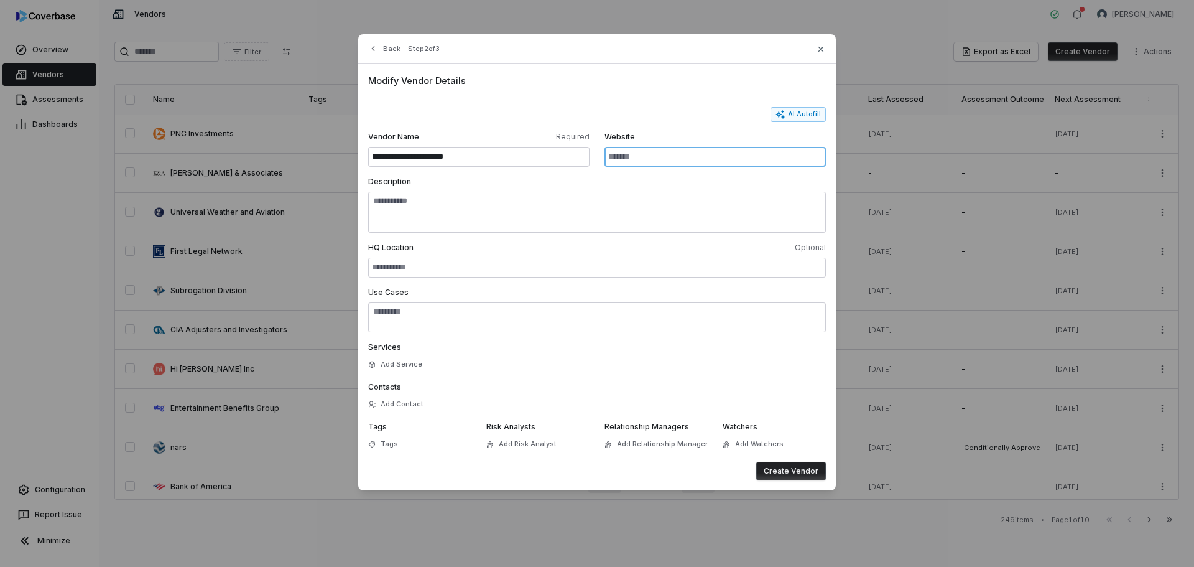
click at [655, 157] on input "Website" at bounding box center [715, 157] width 221 height 20
paste input "**********"
click at [815, 113] on button "AI Autofill" at bounding box center [798, 114] width 55 height 15
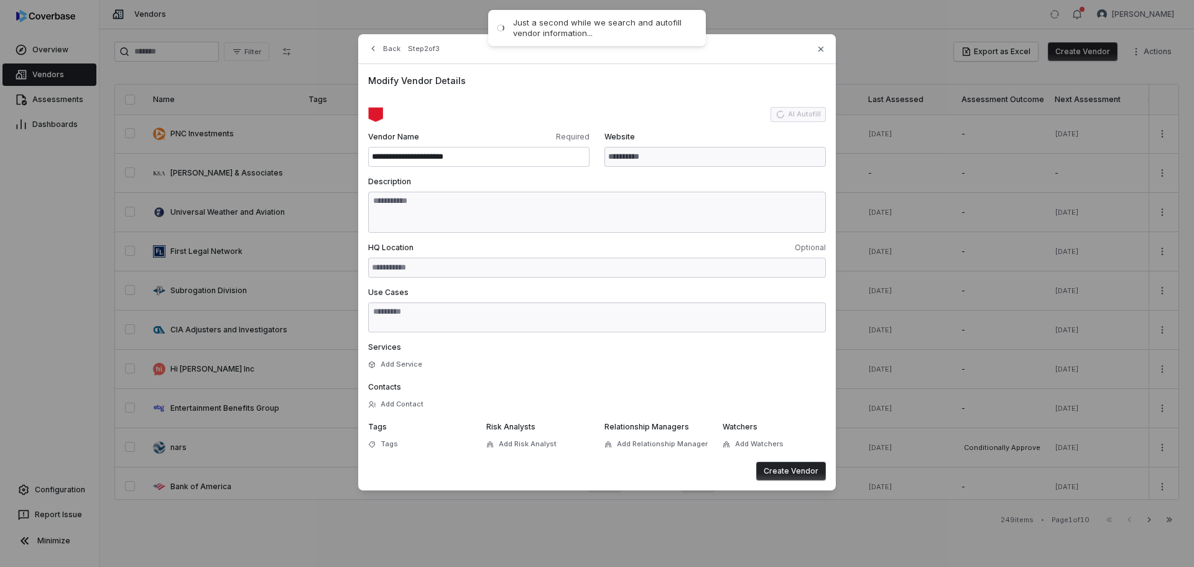
type input "**********"
type textarea "**********"
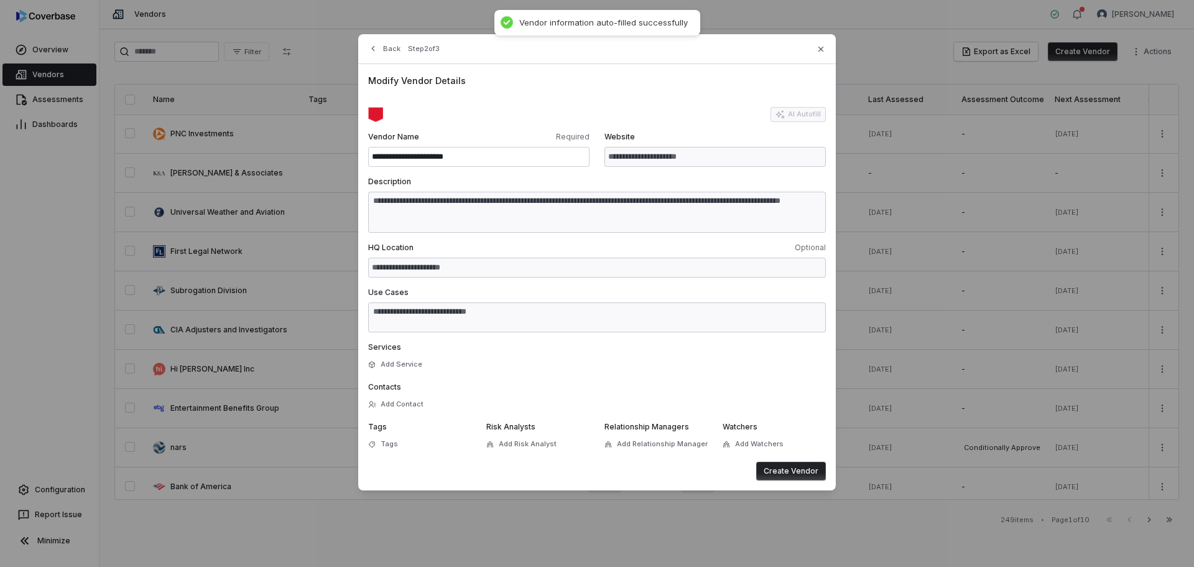
type textarea "**********"
click at [793, 470] on button "Create Vendor" at bounding box center [791, 471] width 70 height 19
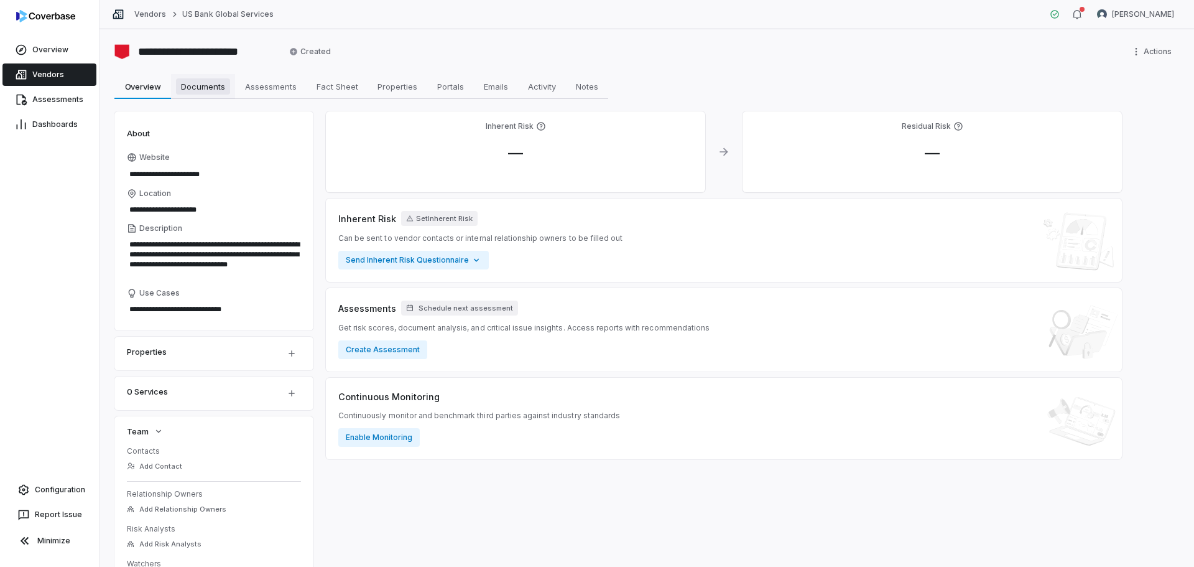
click at [212, 91] on span "Documents" at bounding box center [203, 86] width 54 height 16
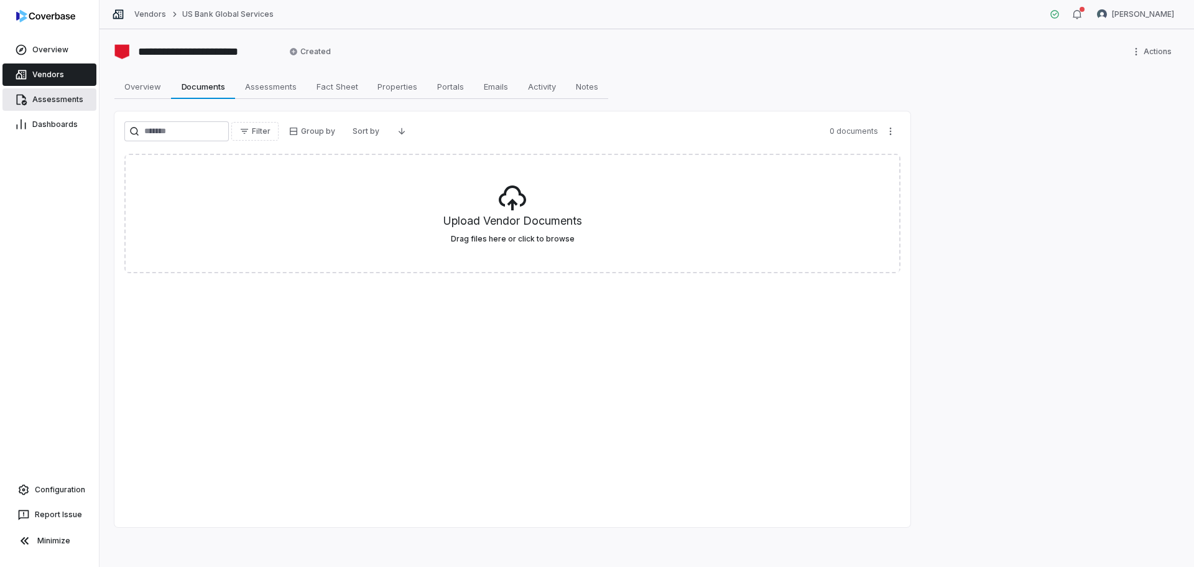
click at [47, 101] on span "Assessments" at bounding box center [57, 100] width 51 height 10
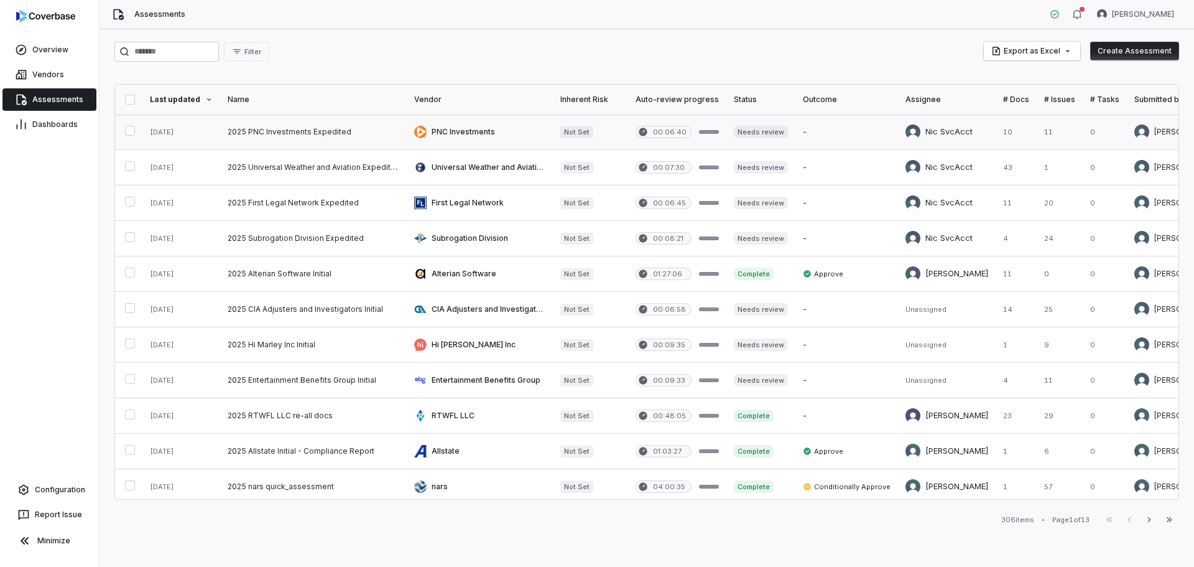
click at [293, 139] on link at bounding box center [313, 131] width 187 height 35
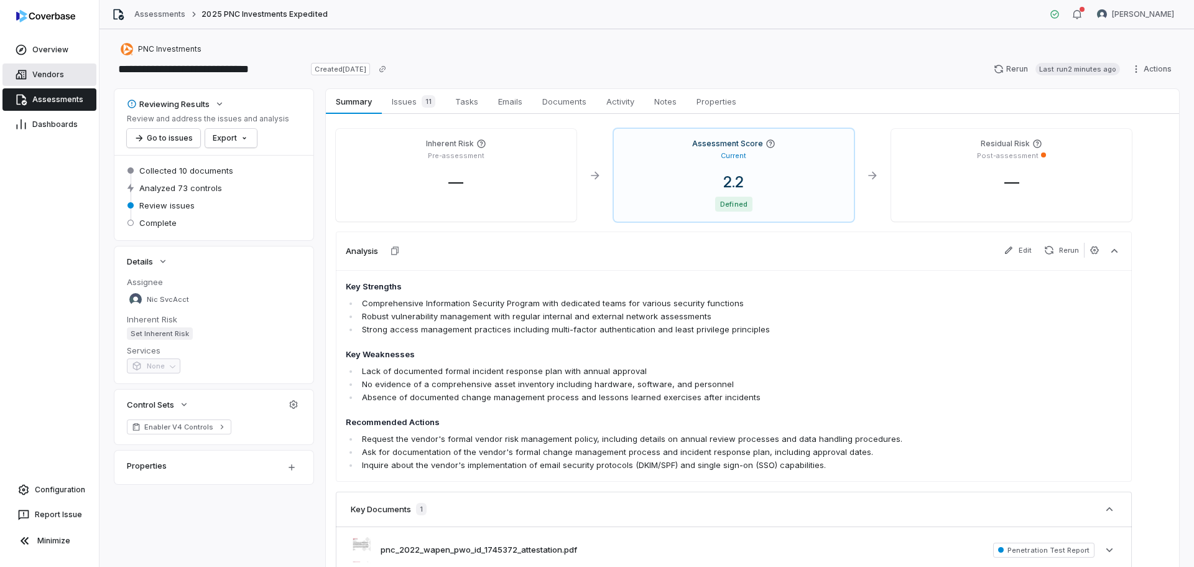
click at [42, 77] on span "Vendors" at bounding box center [48, 75] width 32 height 10
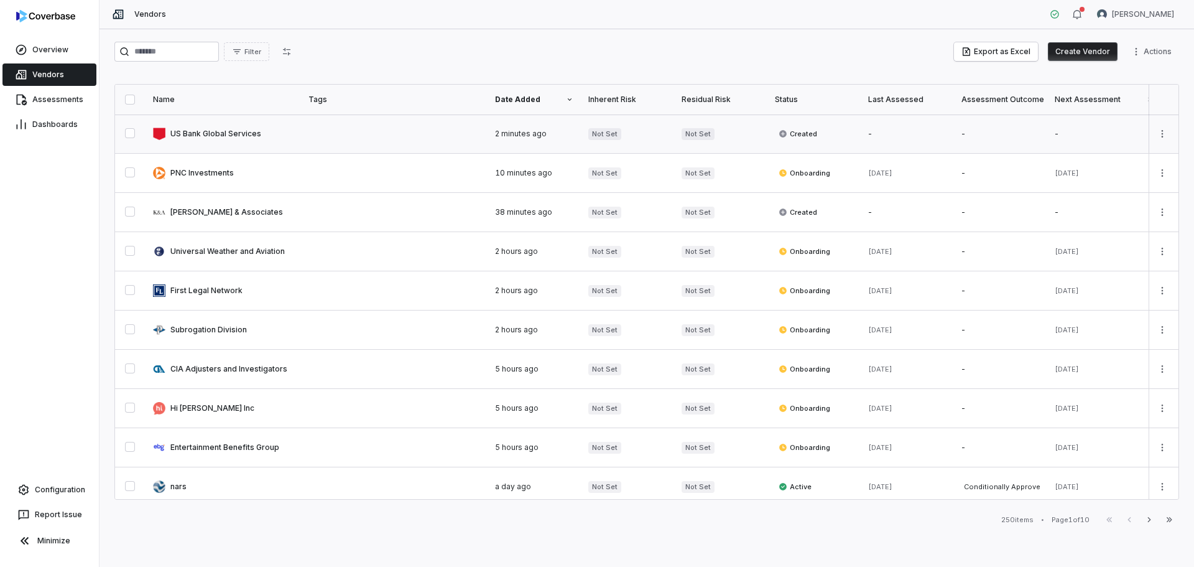
click at [280, 129] on link at bounding box center [224, 133] width 156 height 39
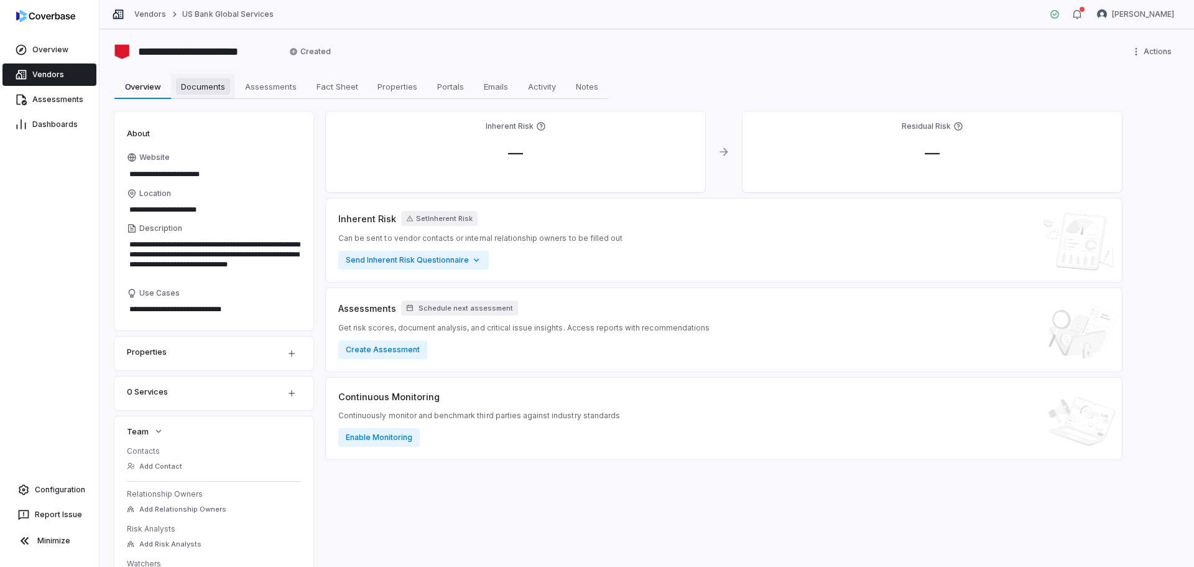
click at [216, 82] on span "Documents" at bounding box center [203, 86] width 54 height 16
type textarea "*"
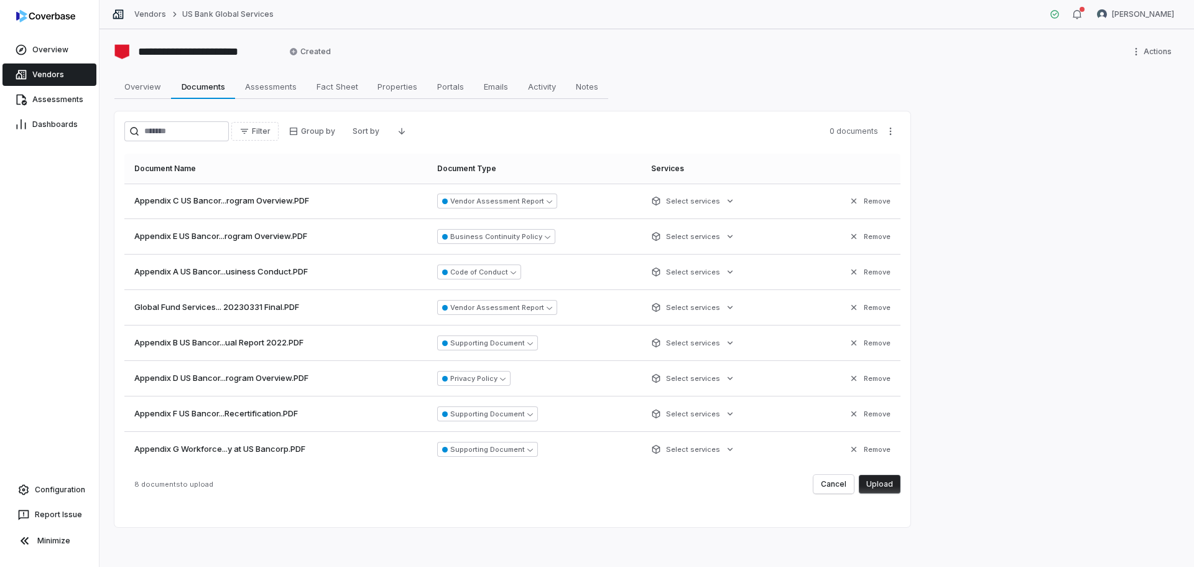
click at [885, 488] on button "Upload" at bounding box center [880, 484] width 42 height 19
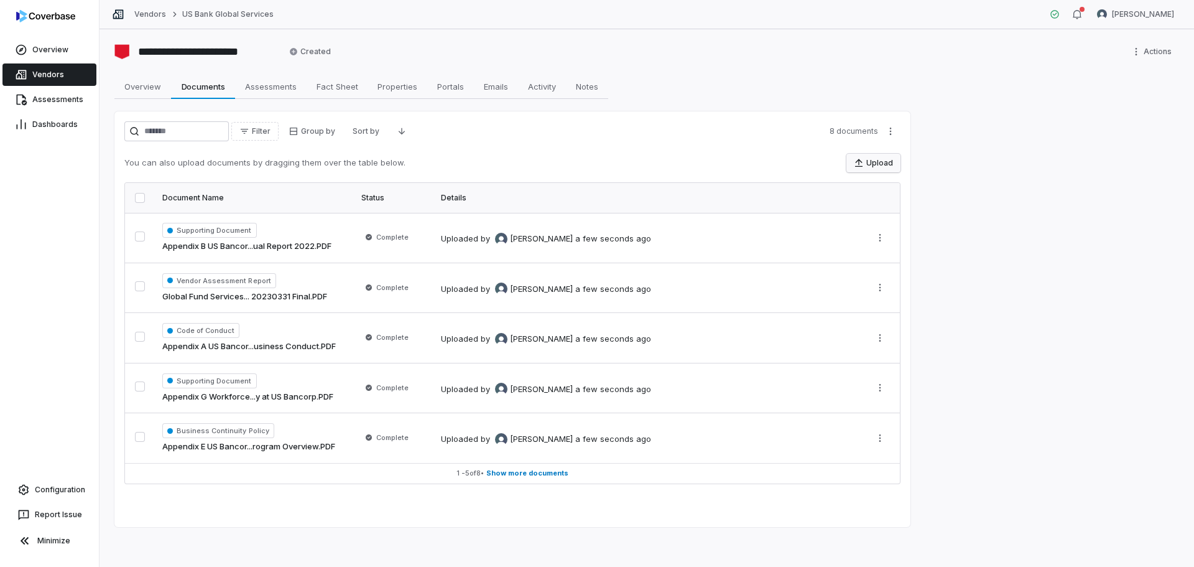
click at [878, 164] on button "Upload" at bounding box center [874, 163] width 54 height 19
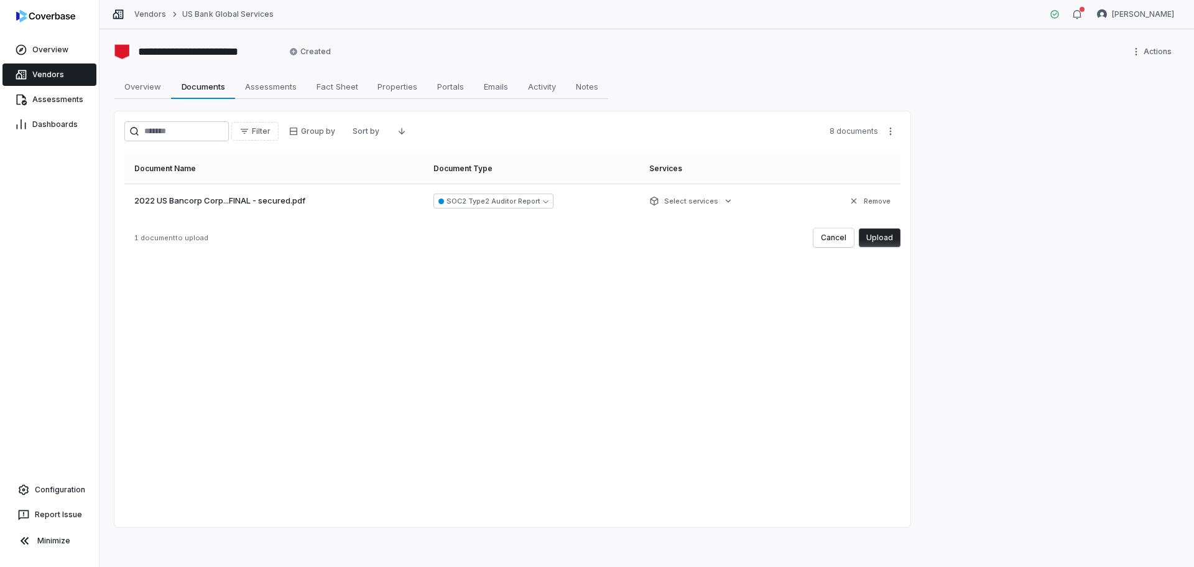
click at [883, 236] on button "Upload" at bounding box center [880, 237] width 42 height 19
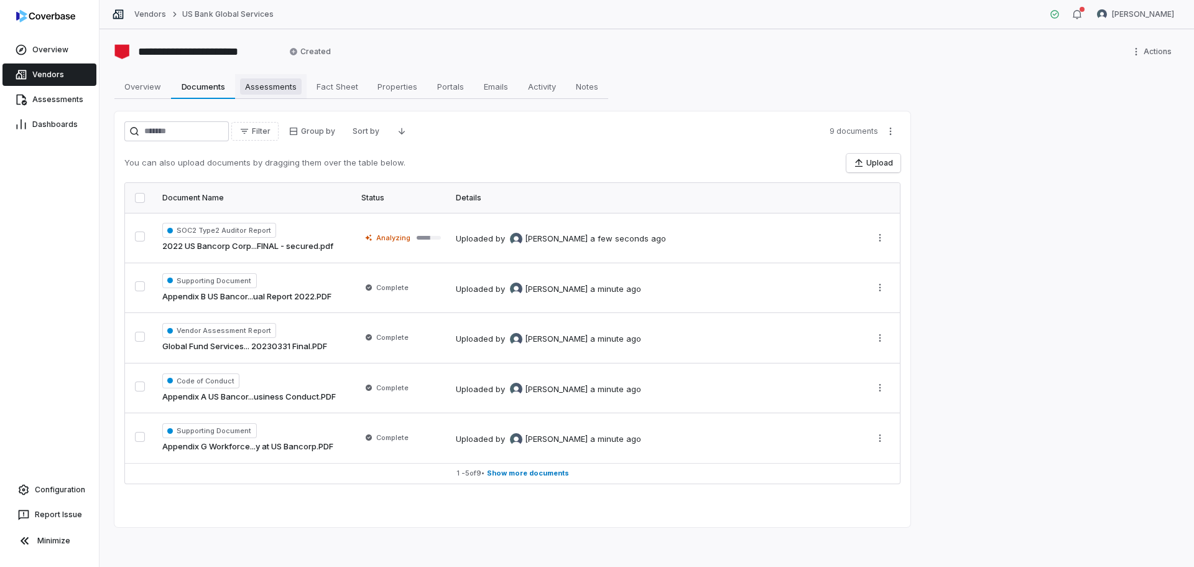
click at [276, 78] on link "Assessments Assessments" at bounding box center [271, 86] width 72 height 25
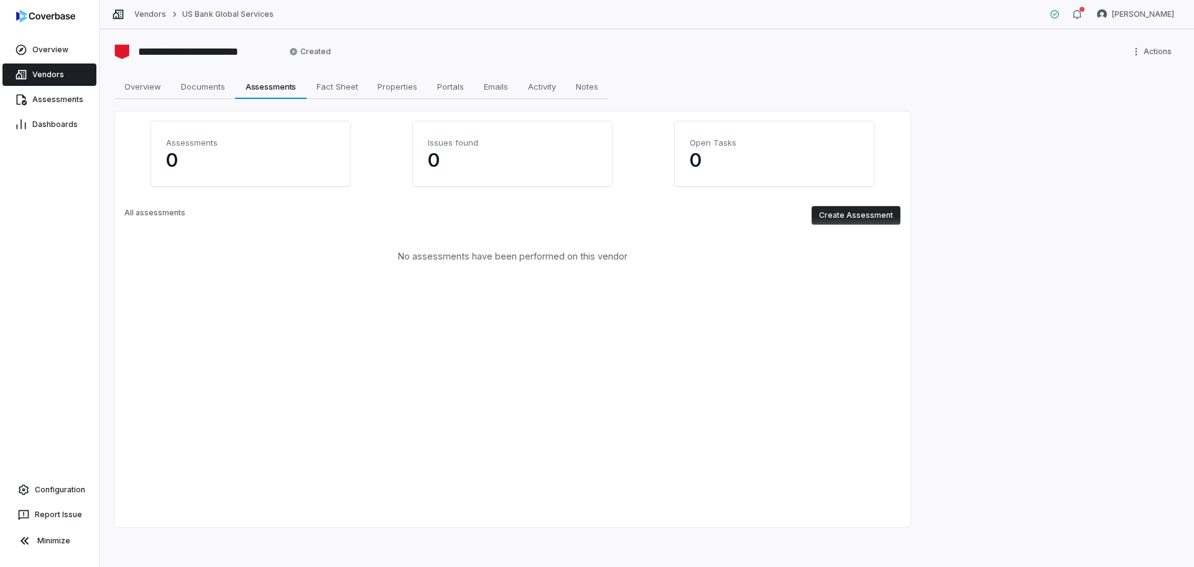
click at [837, 209] on button "Create Assessment" at bounding box center [856, 215] width 89 height 19
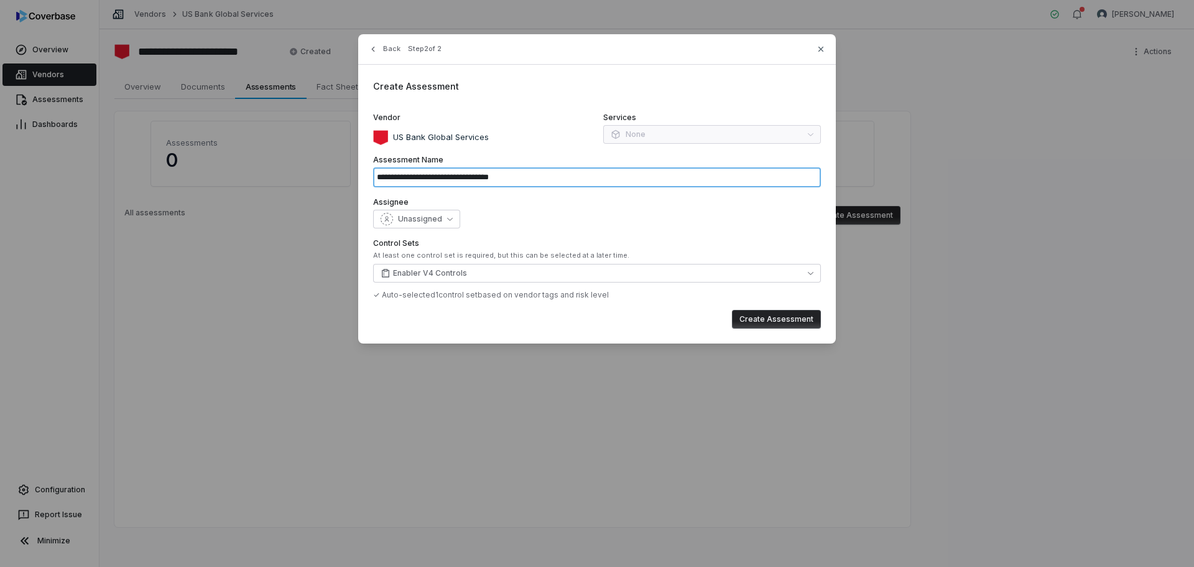
drag, startPoint x: 531, startPoint y: 177, endPoint x: 496, endPoint y: 175, distance: 34.9
click at [496, 175] on input "**********" at bounding box center [597, 177] width 448 height 20
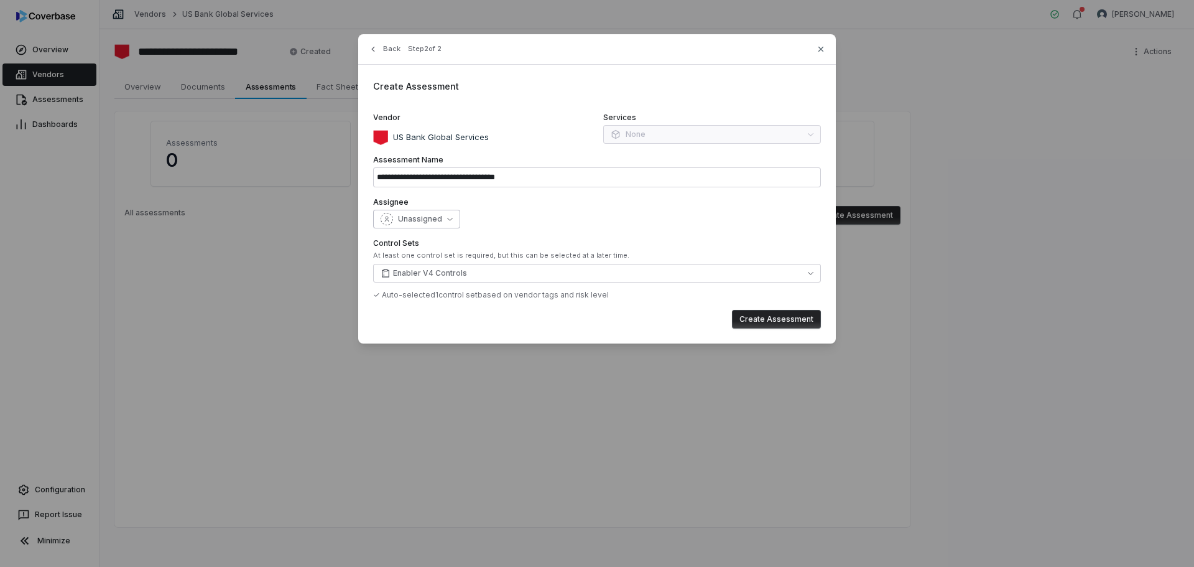
click at [450, 216] on icon "button" at bounding box center [450, 219] width 6 height 6
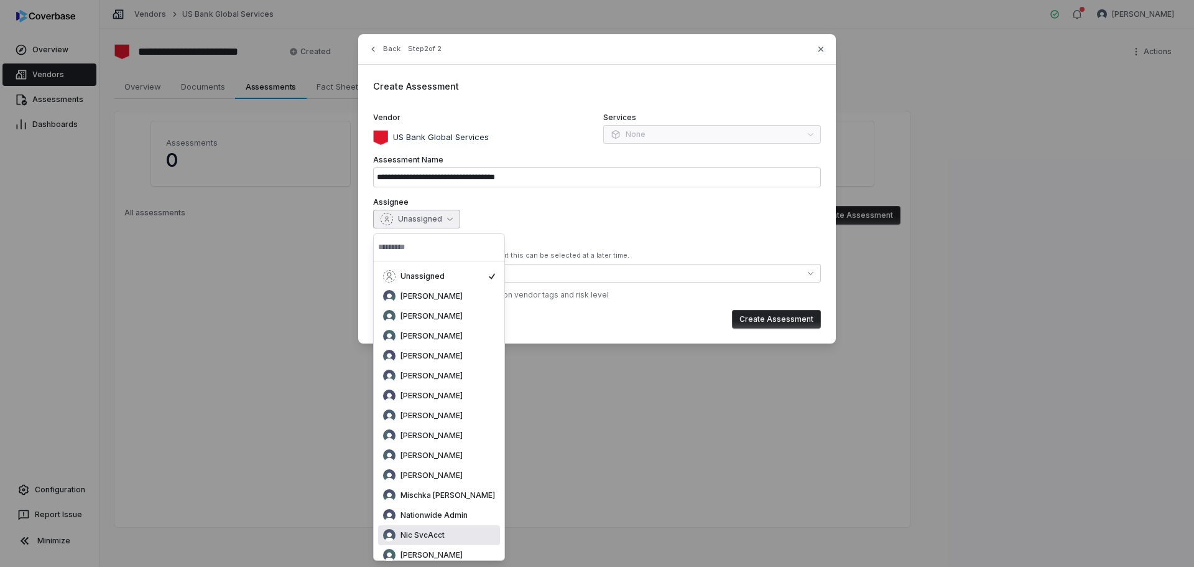
click at [447, 531] on div "Nic SvcAcct" at bounding box center [439, 535] width 112 height 12
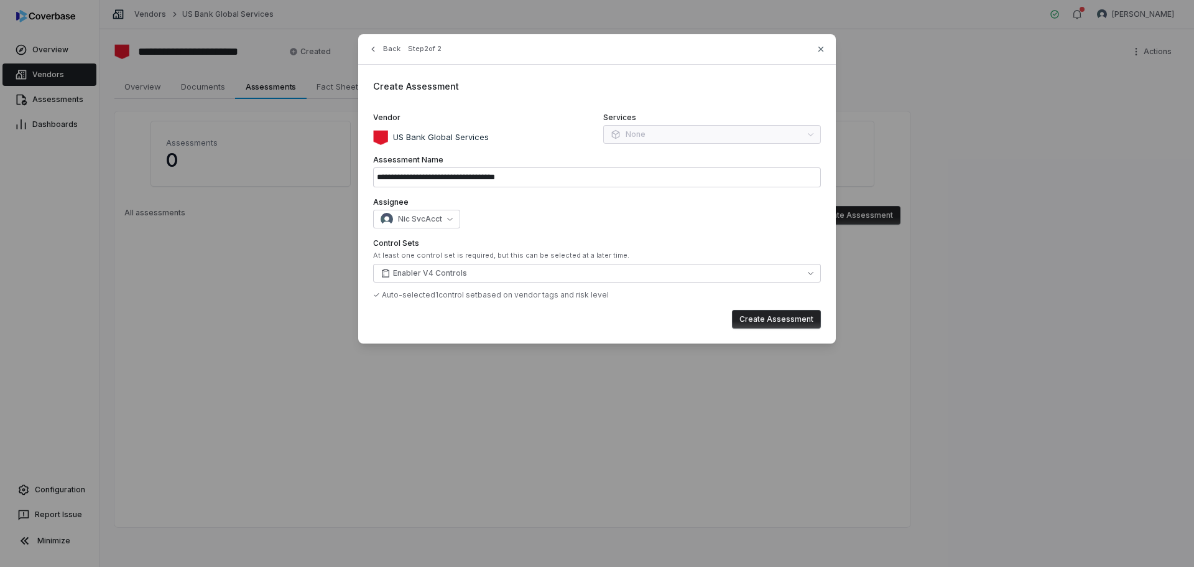
click at [773, 314] on button "Create Assessment" at bounding box center [776, 319] width 89 height 19
type input "**********"
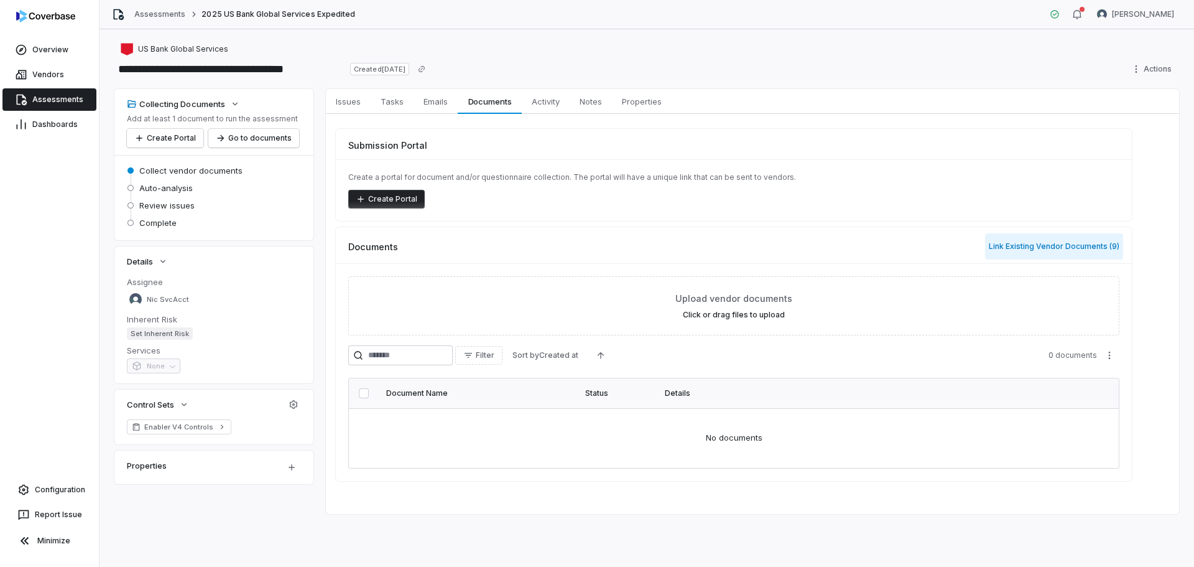
click at [1053, 244] on button "Link Existing Vendor Documents ( 9 )" at bounding box center [1054, 246] width 138 height 26
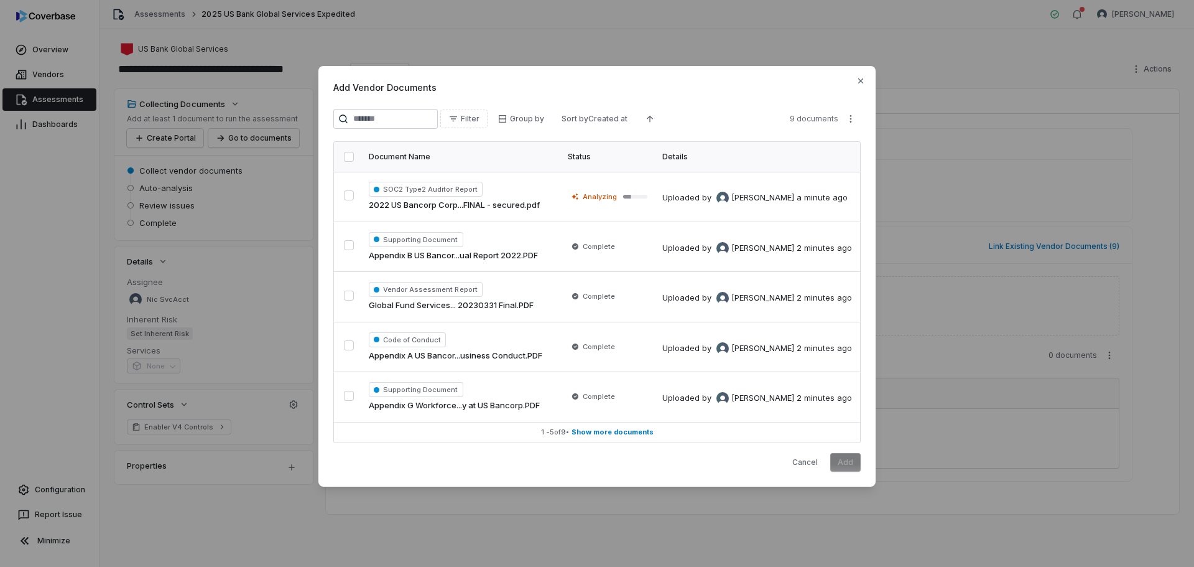
click at [350, 154] on button "button" at bounding box center [349, 157] width 10 height 10
click at [853, 463] on button "Add" at bounding box center [846, 462] width 30 height 19
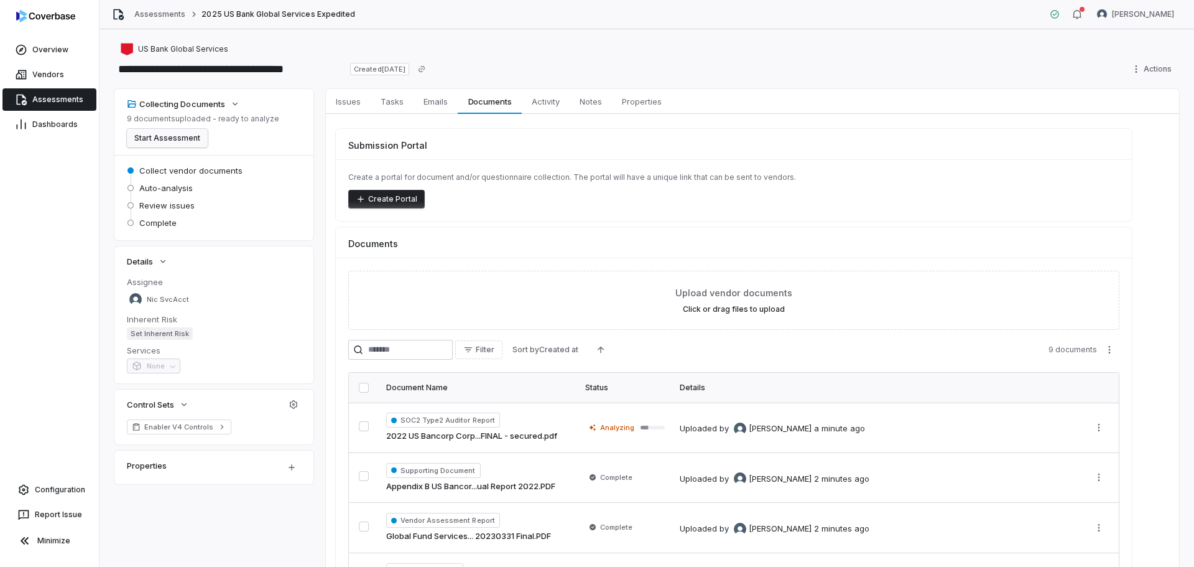
click at [157, 139] on button "Start Assessment" at bounding box center [167, 138] width 81 height 19
click at [79, 101] on span "Assessments" at bounding box center [57, 100] width 51 height 10
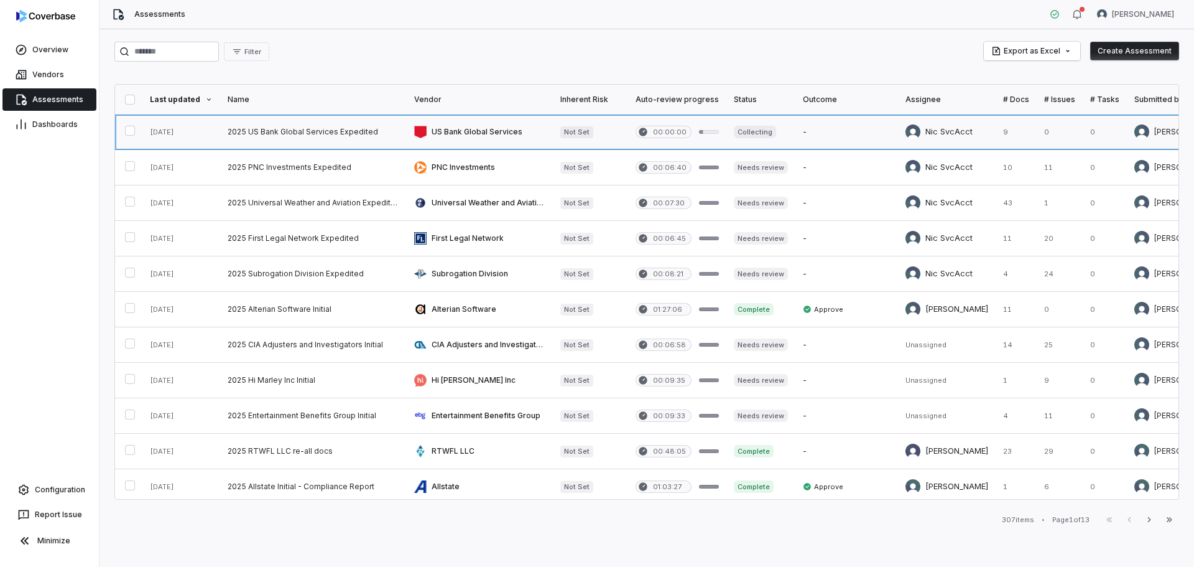
click at [271, 134] on link at bounding box center [313, 131] width 187 height 35
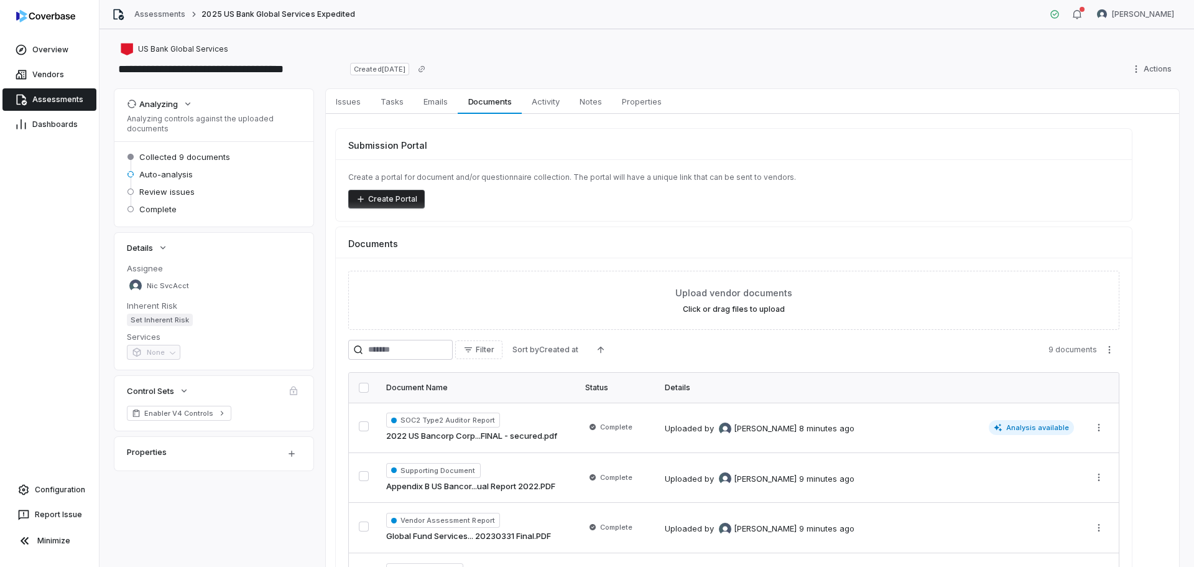
click at [63, 101] on span "Assessments" at bounding box center [57, 100] width 51 height 10
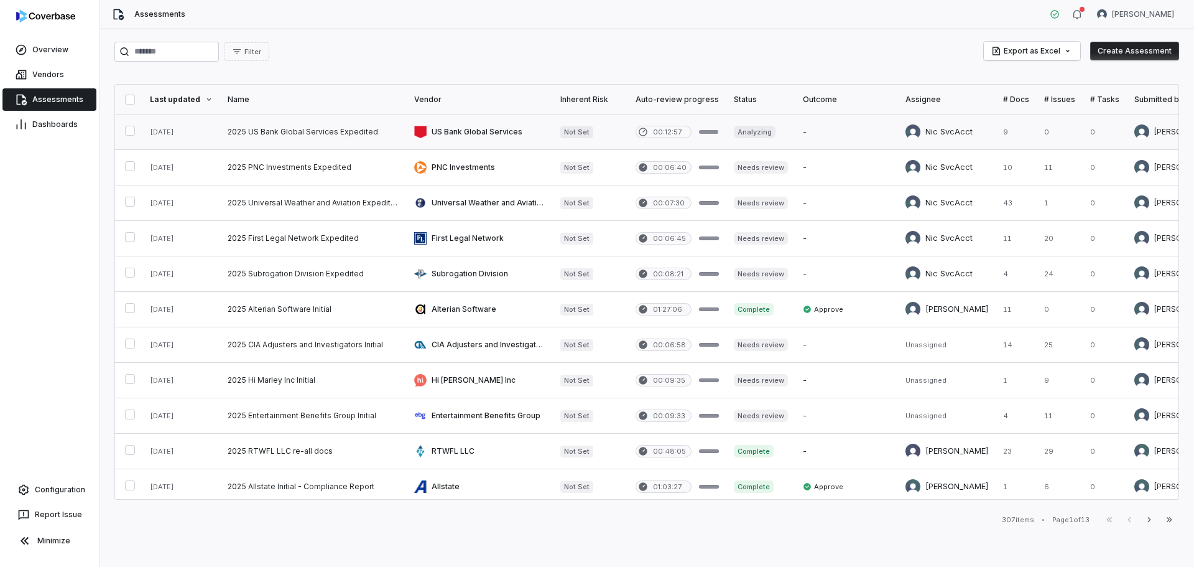
click at [310, 133] on link at bounding box center [313, 131] width 187 height 35
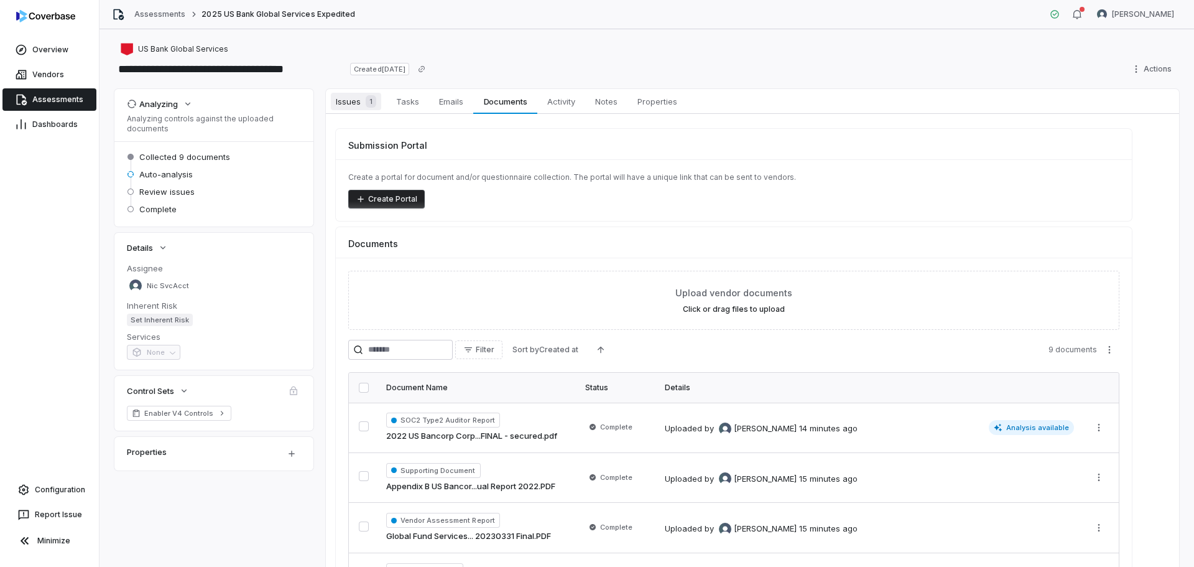
click at [356, 103] on span "Issues 1" at bounding box center [356, 101] width 50 height 17
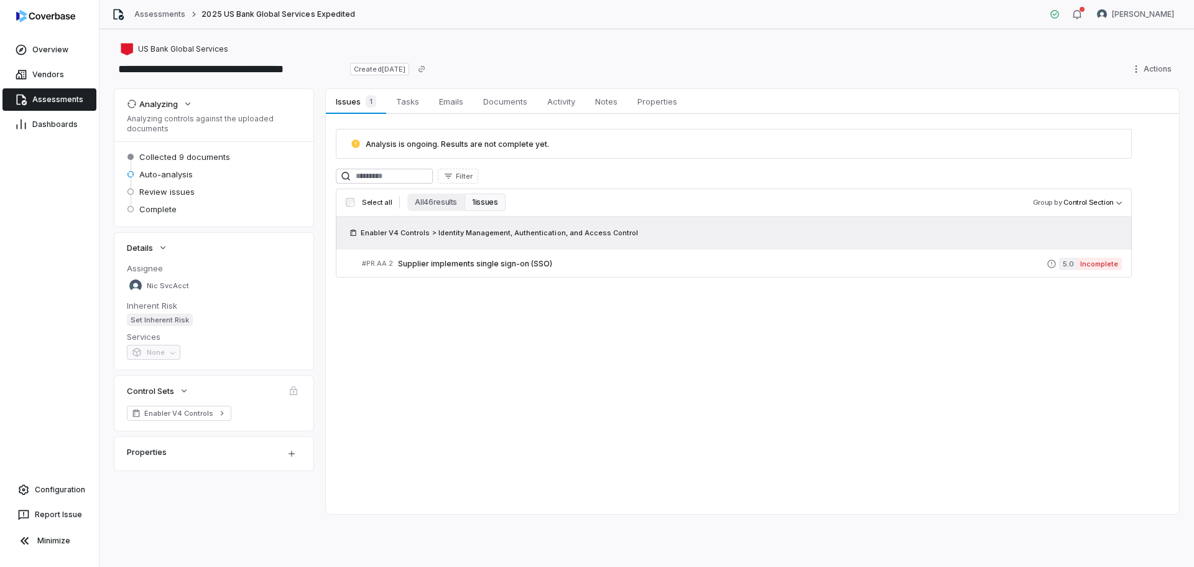
click at [48, 99] on span "Assessments" at bounding box center [57, 100] width 51 height 10
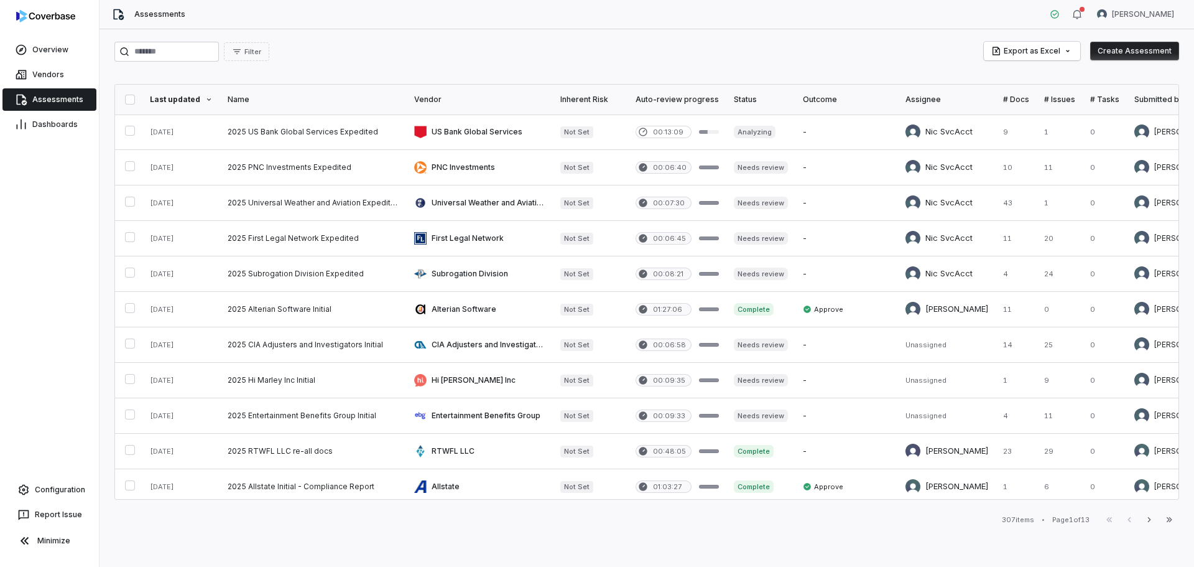
click at [470, 47] on div "Filter Export as Excel Create Assessment" at bounding box center [646, 52] width 1065 height 20
click at [300, 126] on link at bounding box center [313, 131] width 187 height 35
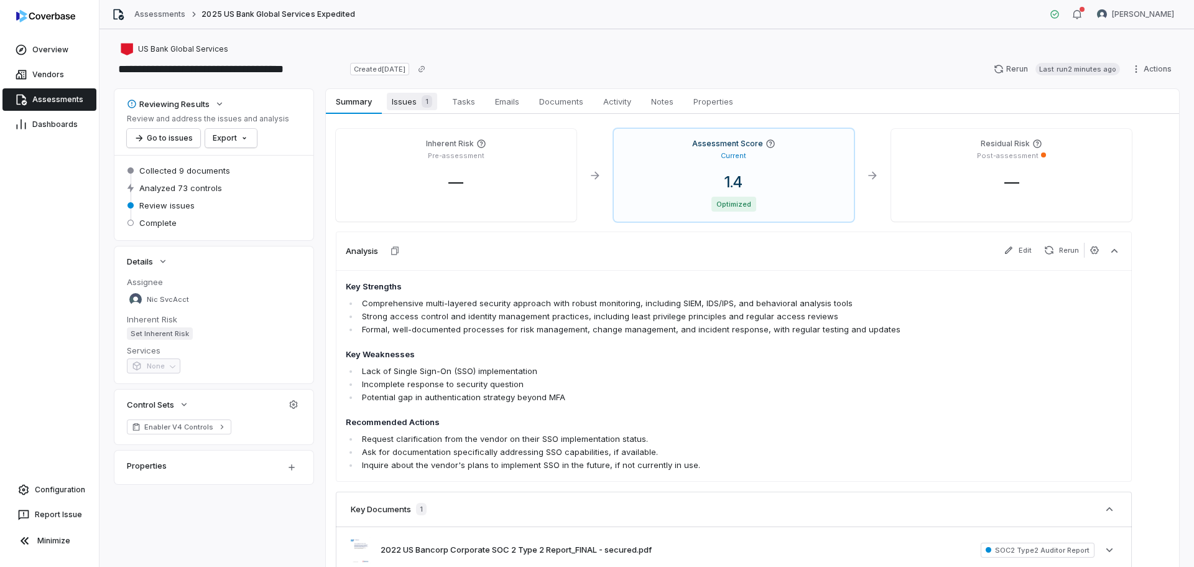
click at [424, 109] on span "Issues 1" at bounding box center [412, 101] width 50 height 17
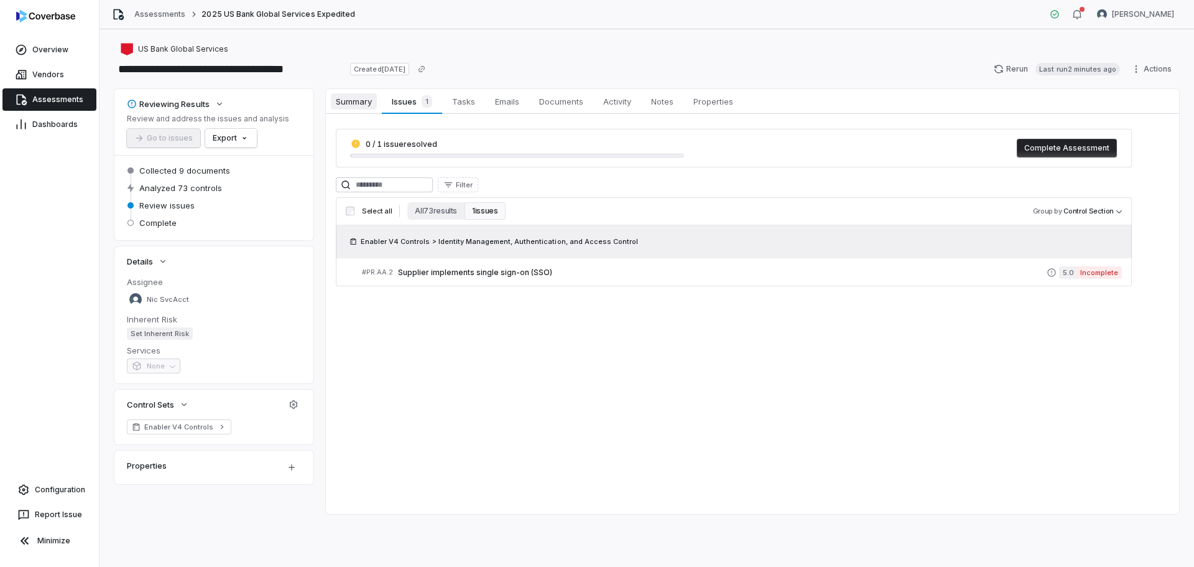
click at [360, 101] on span "Summary" at bounding box center [354, 101] width 46 height 16
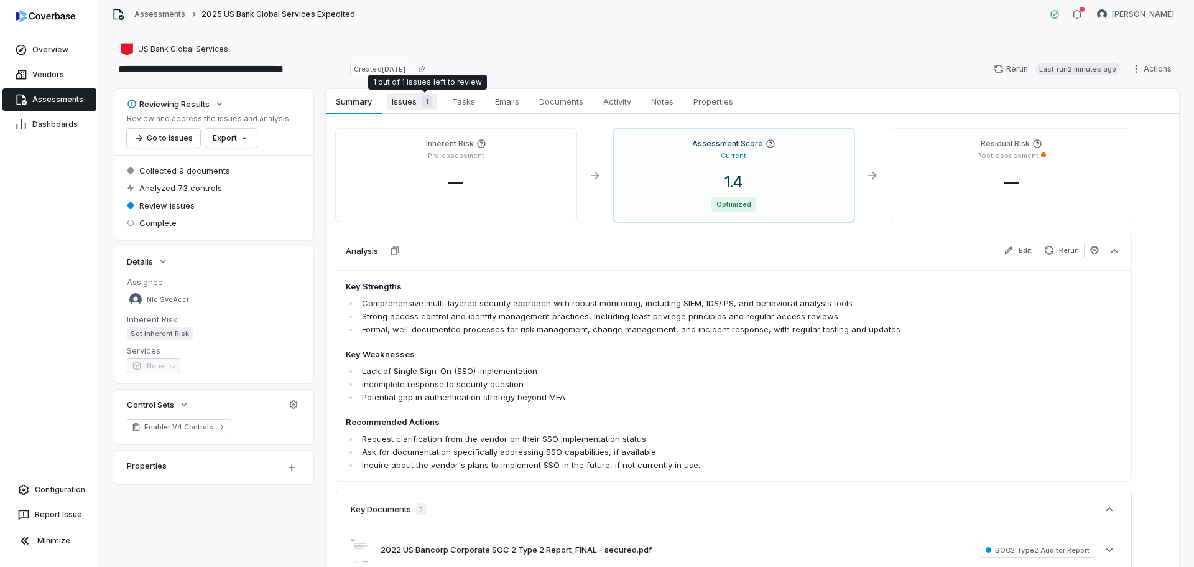
click at [421, 99] on div "1" at bounding box center [425, 101] width 16 height 12
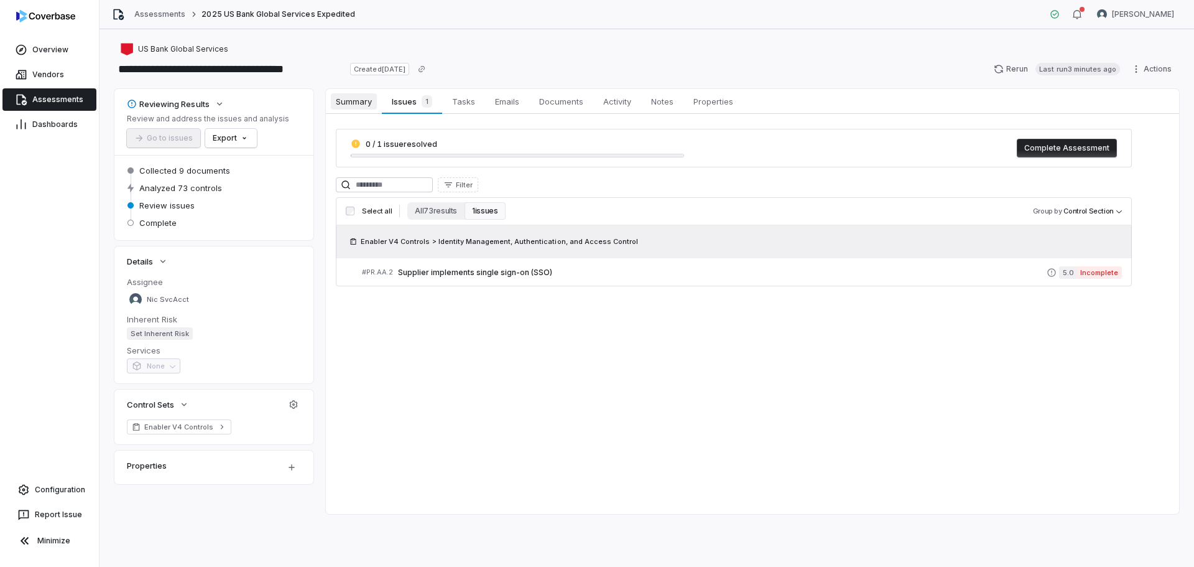
click at [352, 105] on span "Summary" at bounding box center [354, 101] width 46 height 16
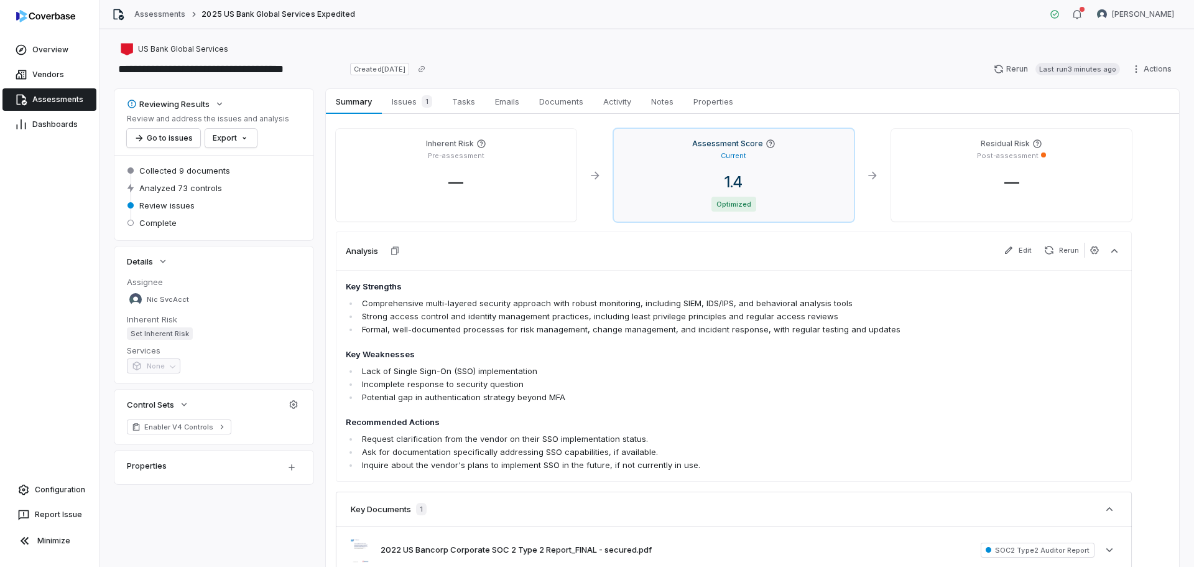
click at [663, 165] on div "Assessment Score Current 1.4 Optimized" at bounding box center [734, 175] width 241 height 93
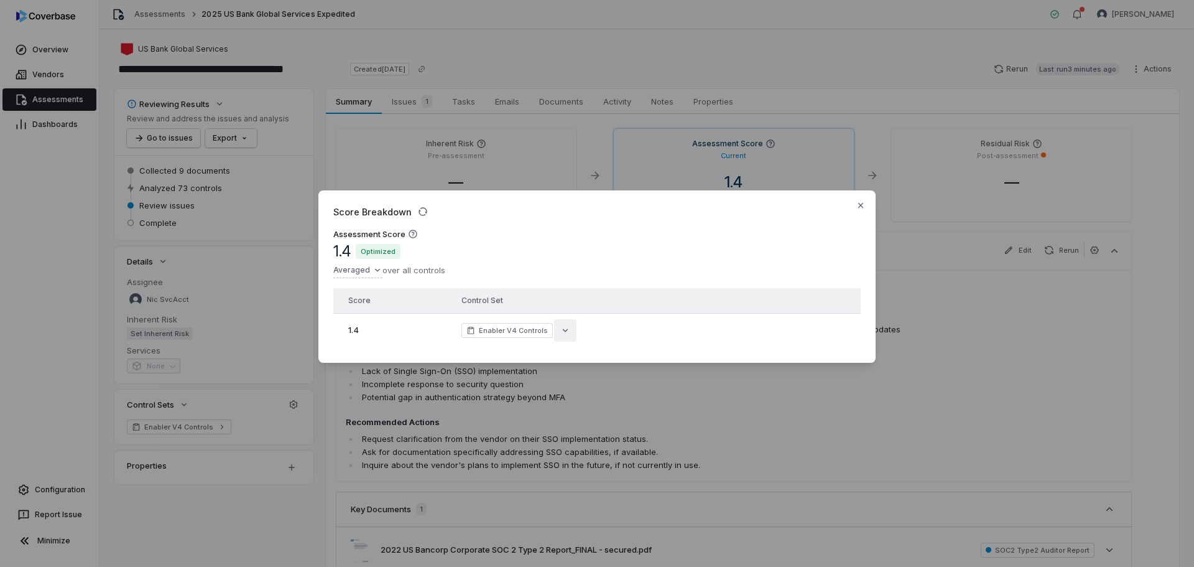
click at [561, 325] on icon "button" at bounding box center [566, 330] width 10 height 10
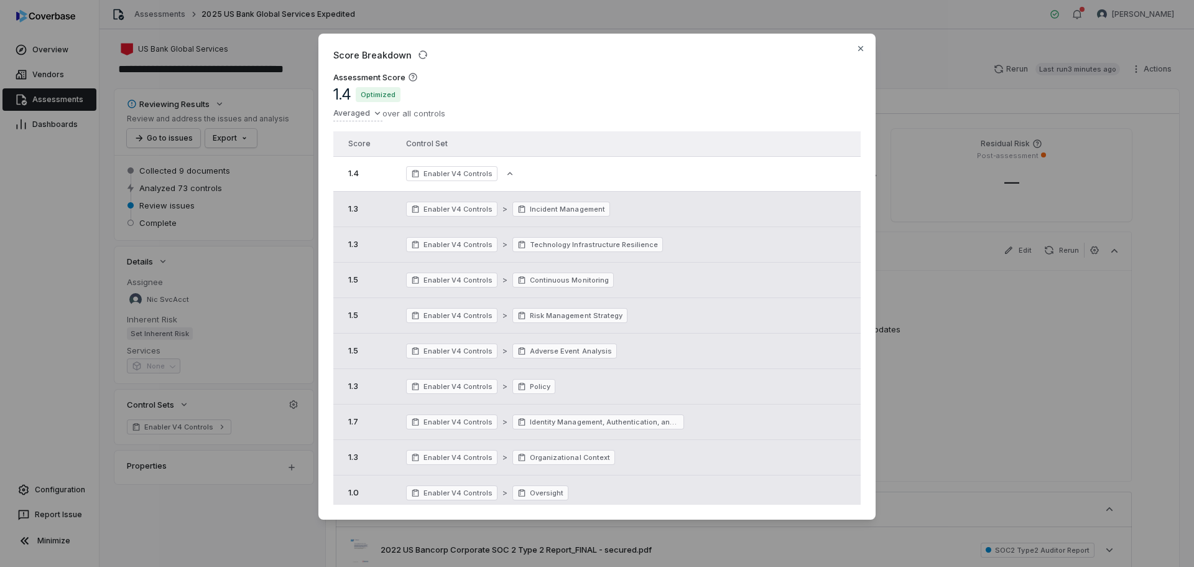
click at [217, 504] on div "Score Breakdown Assessment Score 1.4 Optimized Averaged over all controls Score…" at bounding box center [597, 284] width 1194 height 540
